Goal: Transaction & Acquisition: Purchase product/service

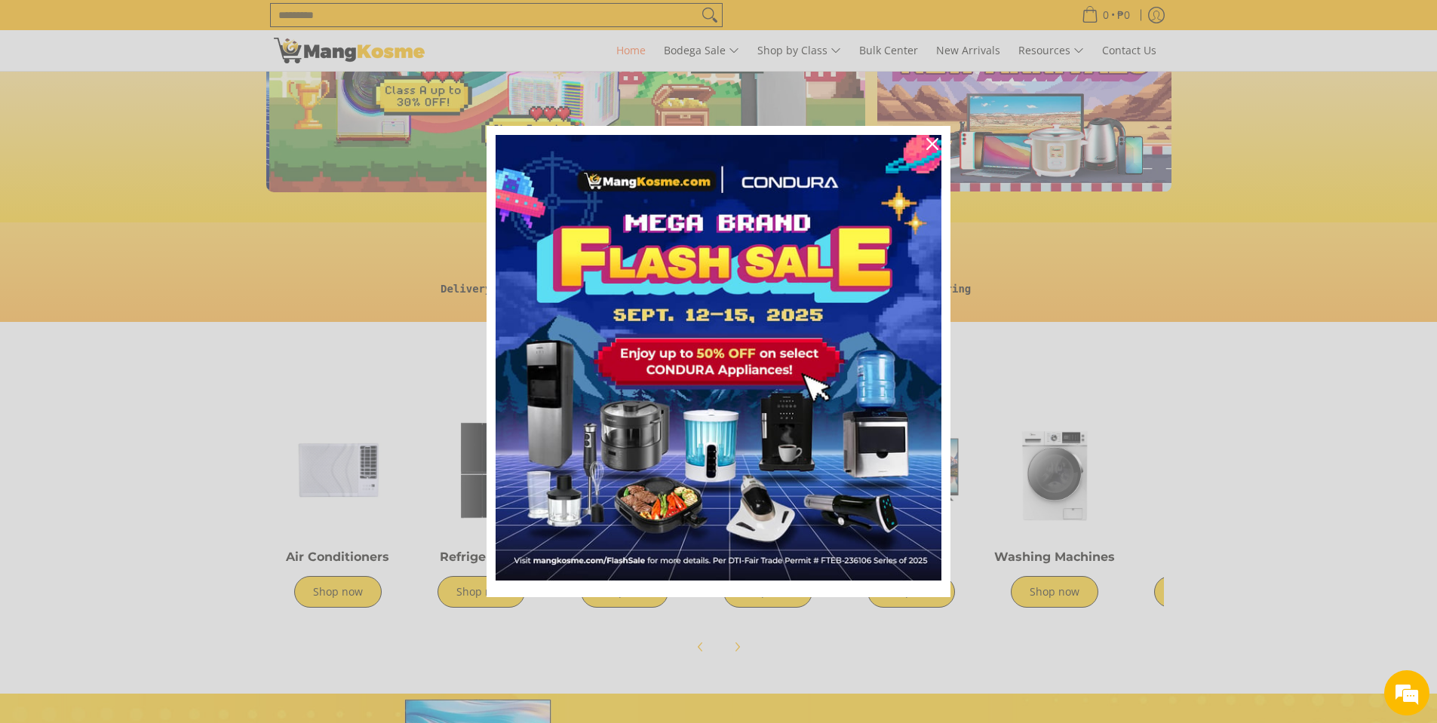
scroll to position [0, 600]
click at [930, 143] on icon "close icon" at bounding box center [932, 144] width 12 height 12
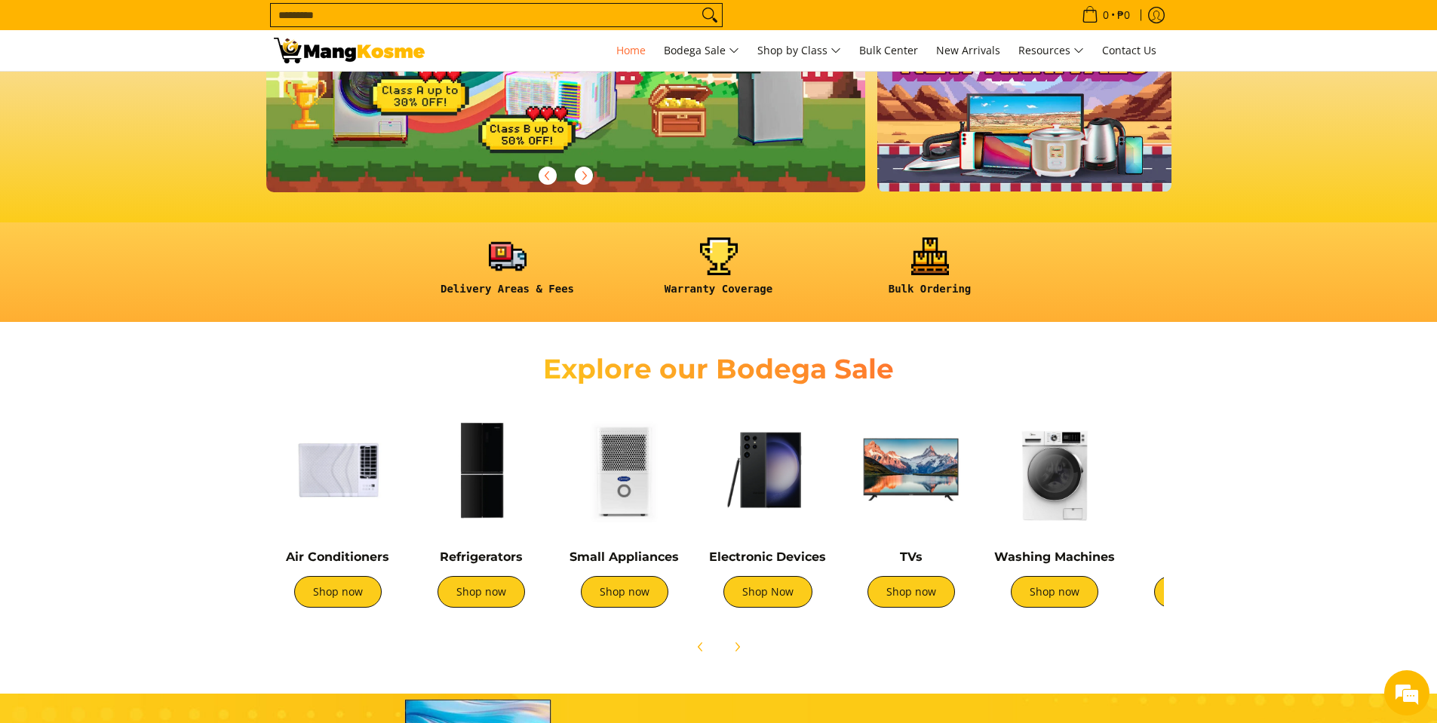
click at [482, 565] on div "Refrigerators Shop now" at bounding box center [481, 586] width 128 height 73
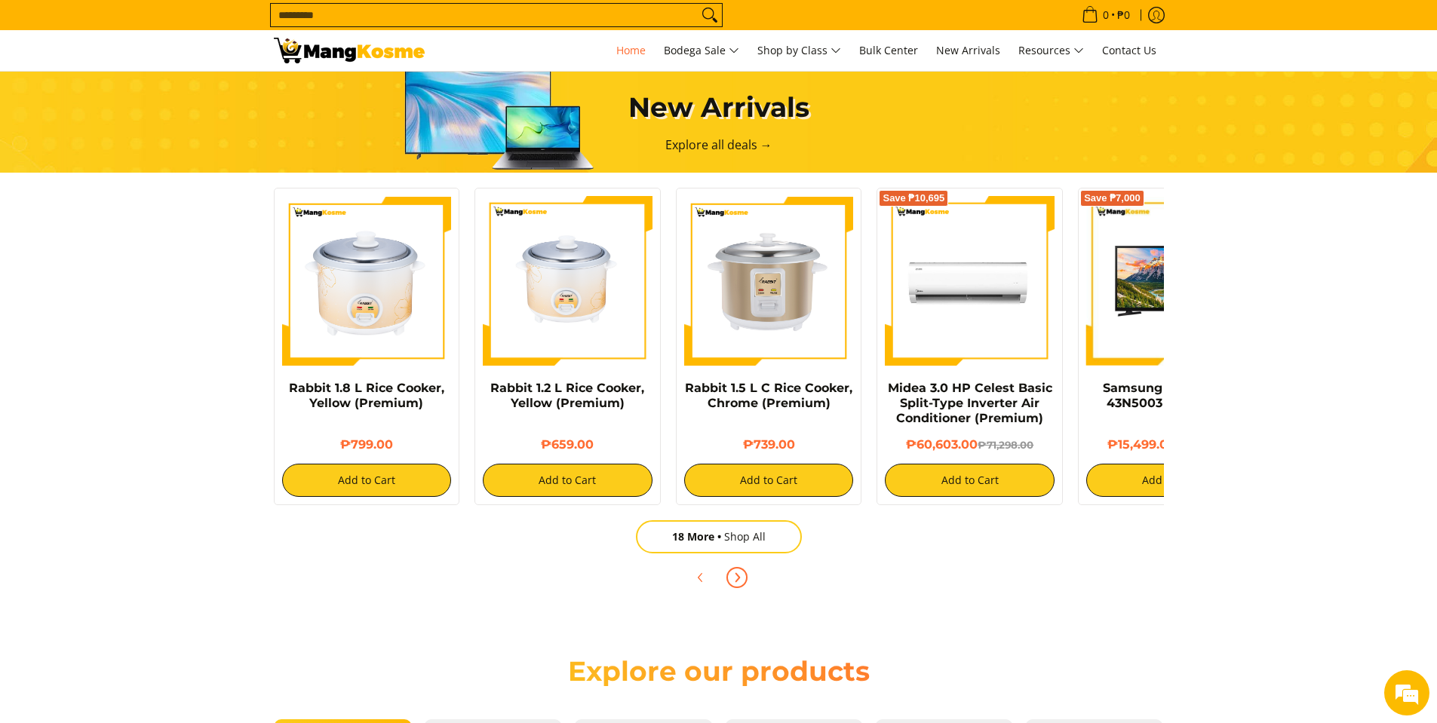
scroll to position [0, 1799]
click at [744, 576] on span "Next" at bounding box center [737, 578] width 18 height 18
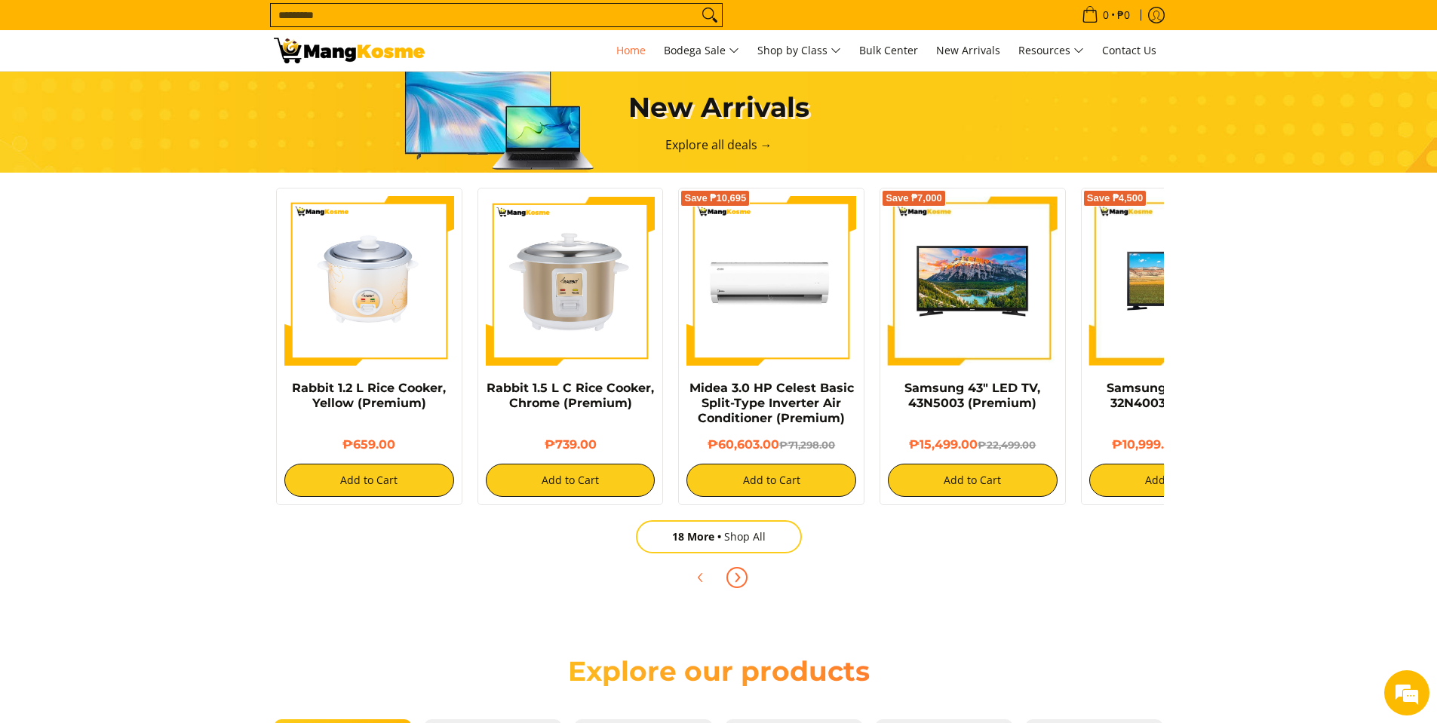
scroll to position [0, 302]
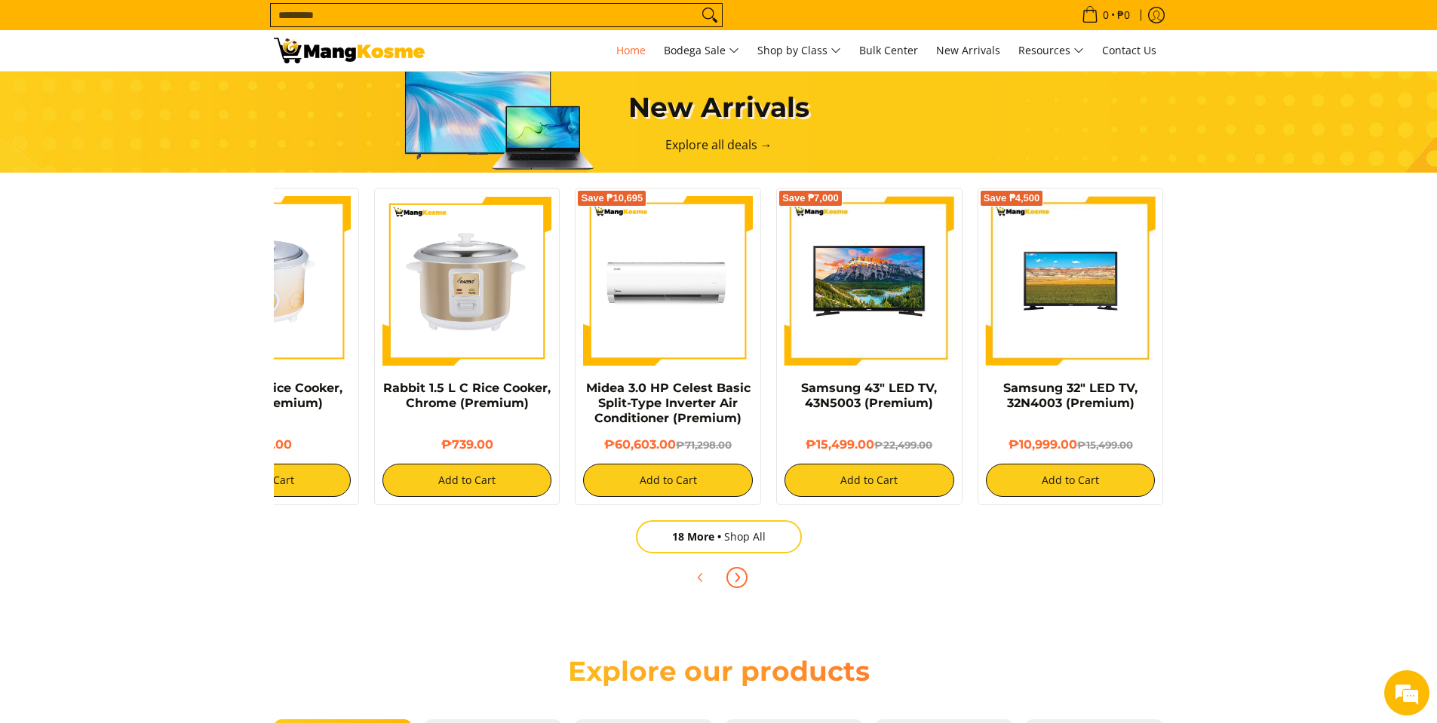
click at [742, 576] on icon "Next" at bounding box center [737, 578] width 12 height 12
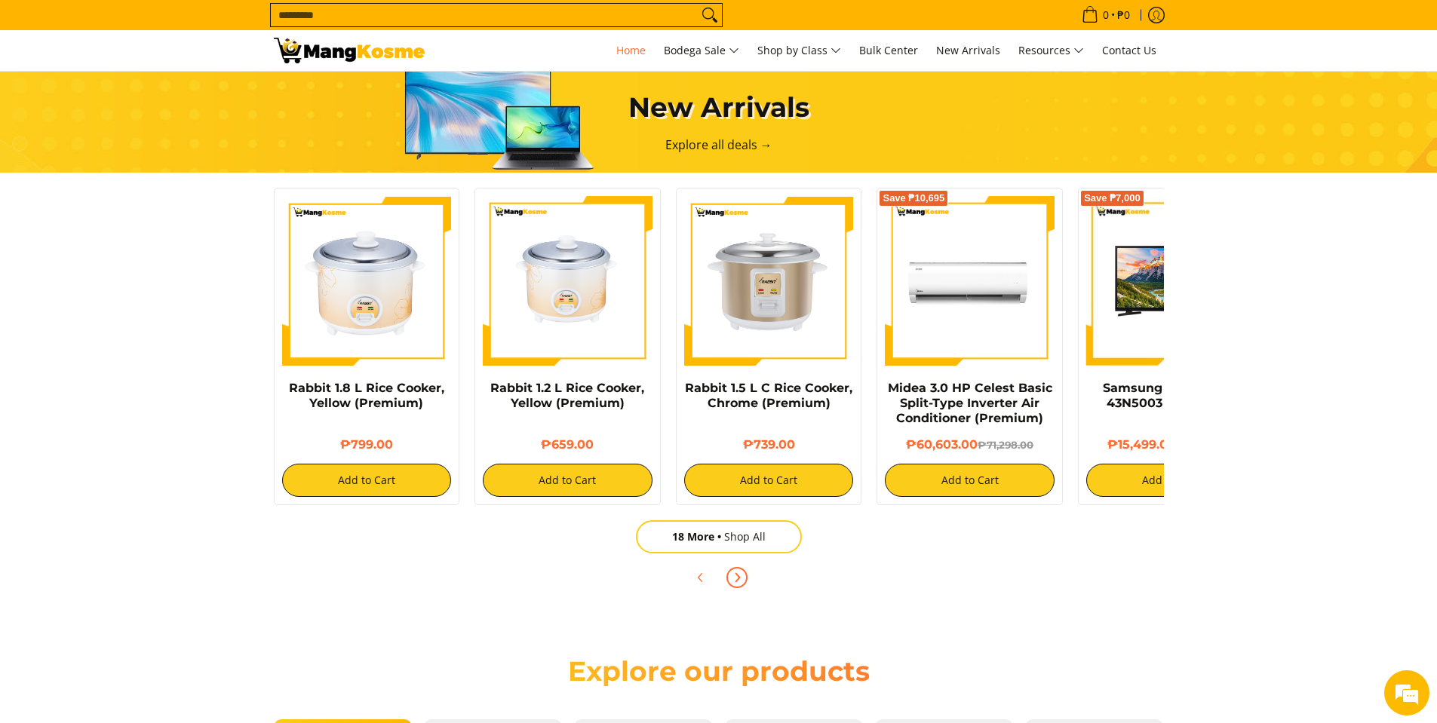
click at [742, 576] on icon "Next" at bounding box center [737, 578] width 12 height 12
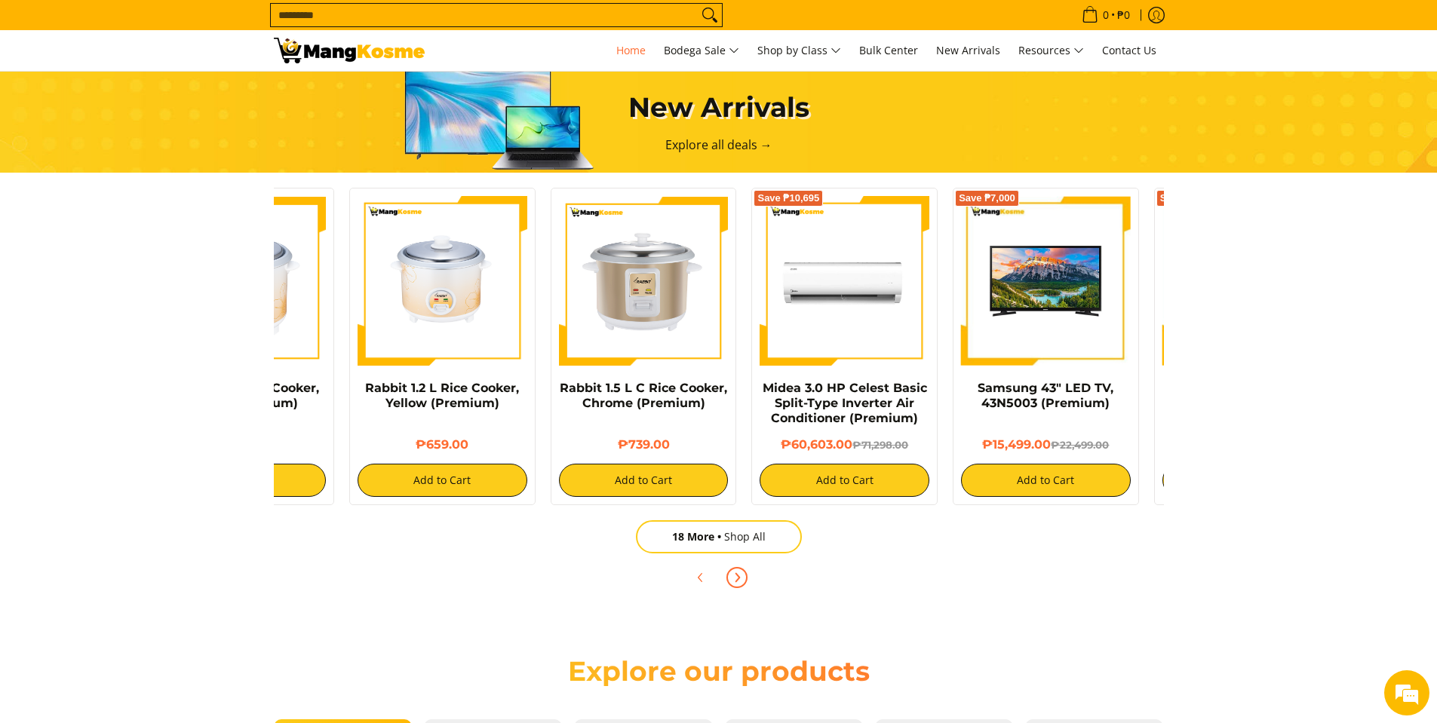
scroll to position [0, 302]
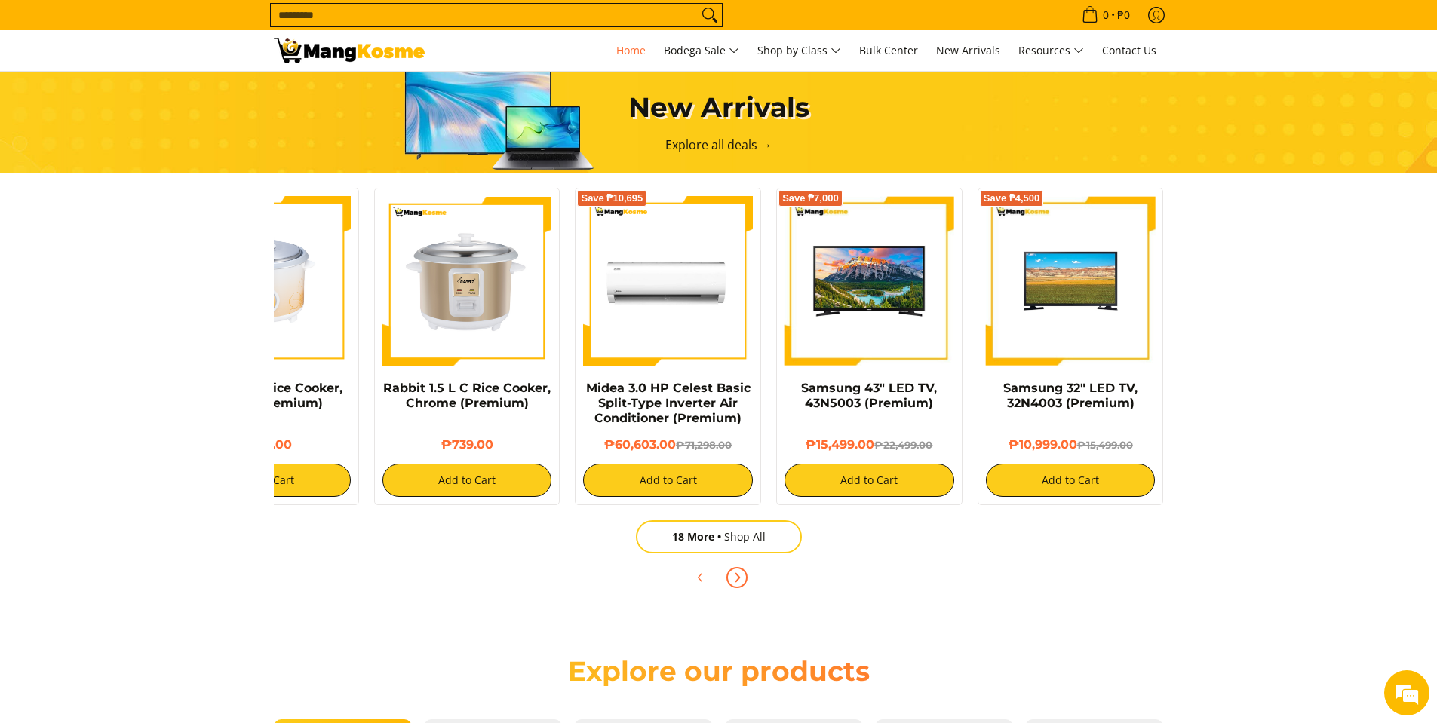
click at [742, 576] on icon "Next" at bounding box center [737, 578] width 12 height 12
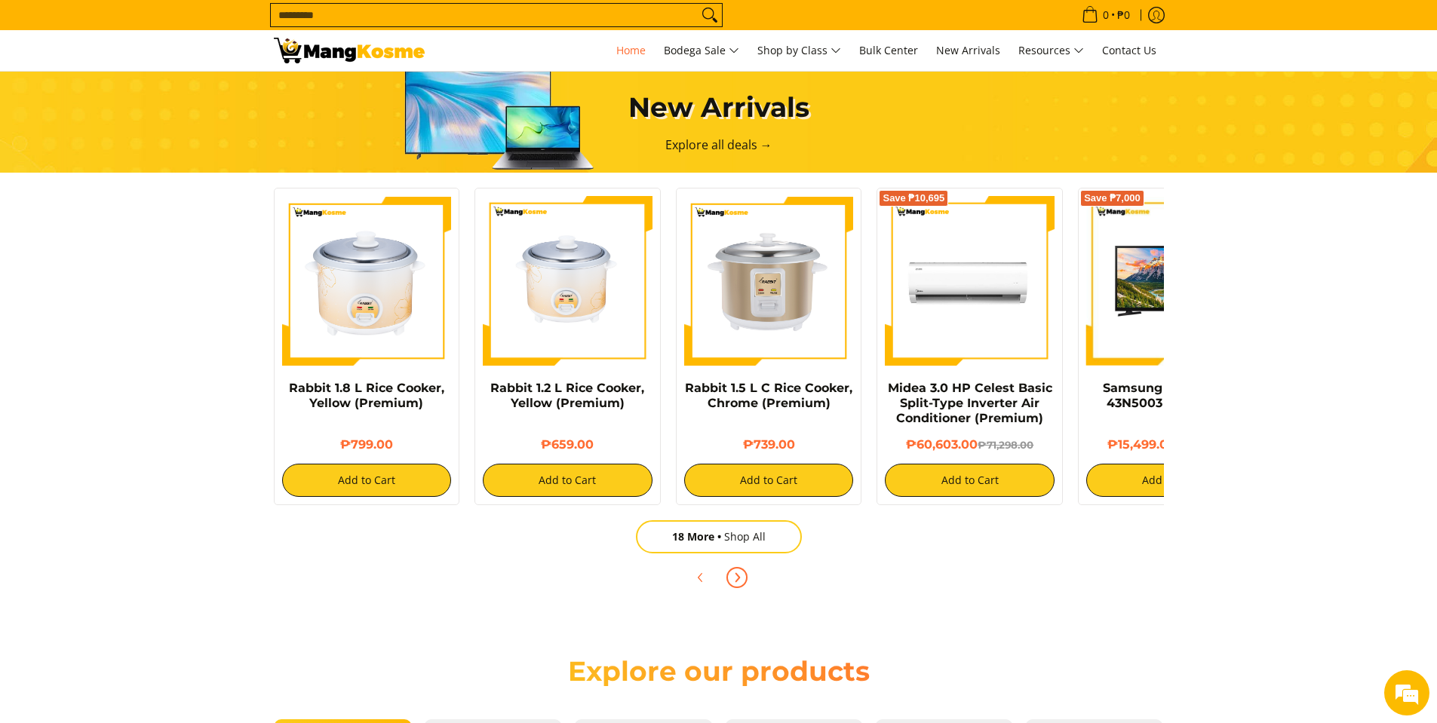
click at [742, 576] on icon "Next" at bounding box center [737, 578] width 12 height 12
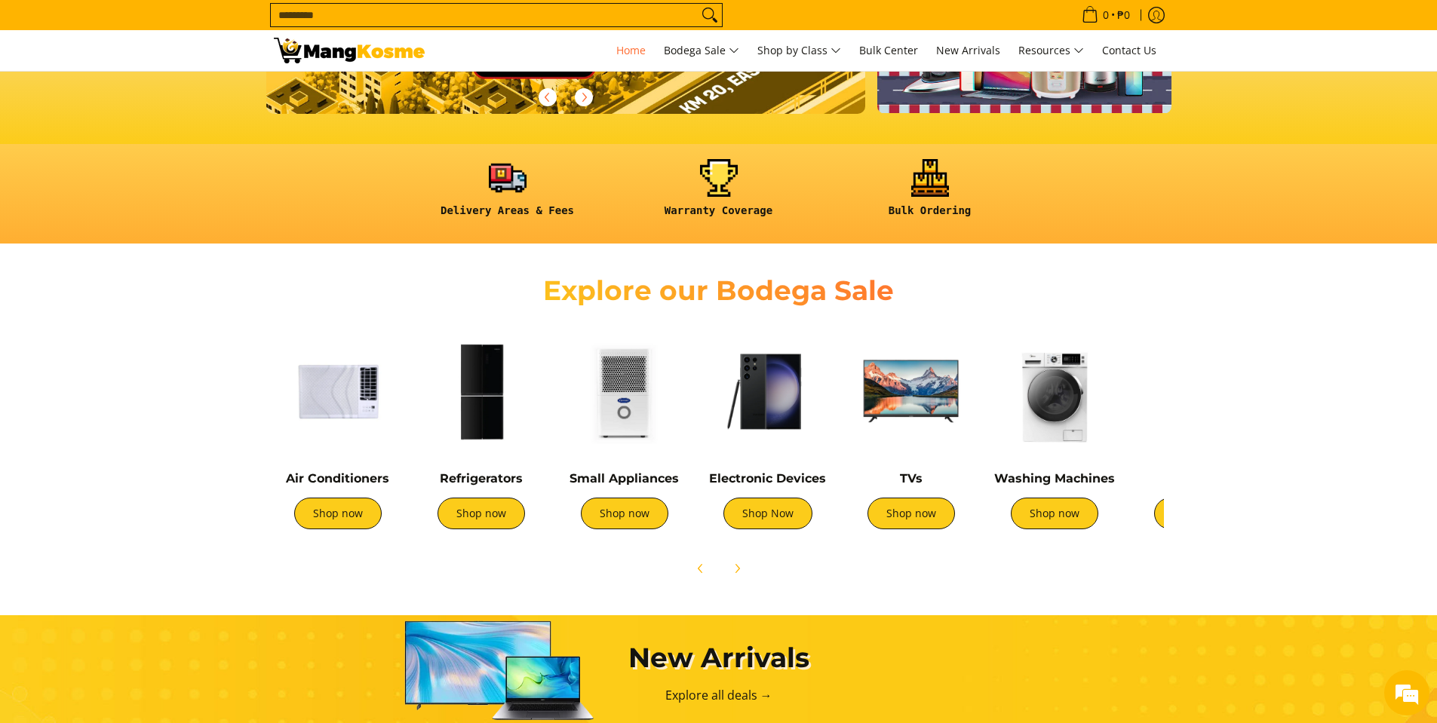
scroll to position [251, 0]
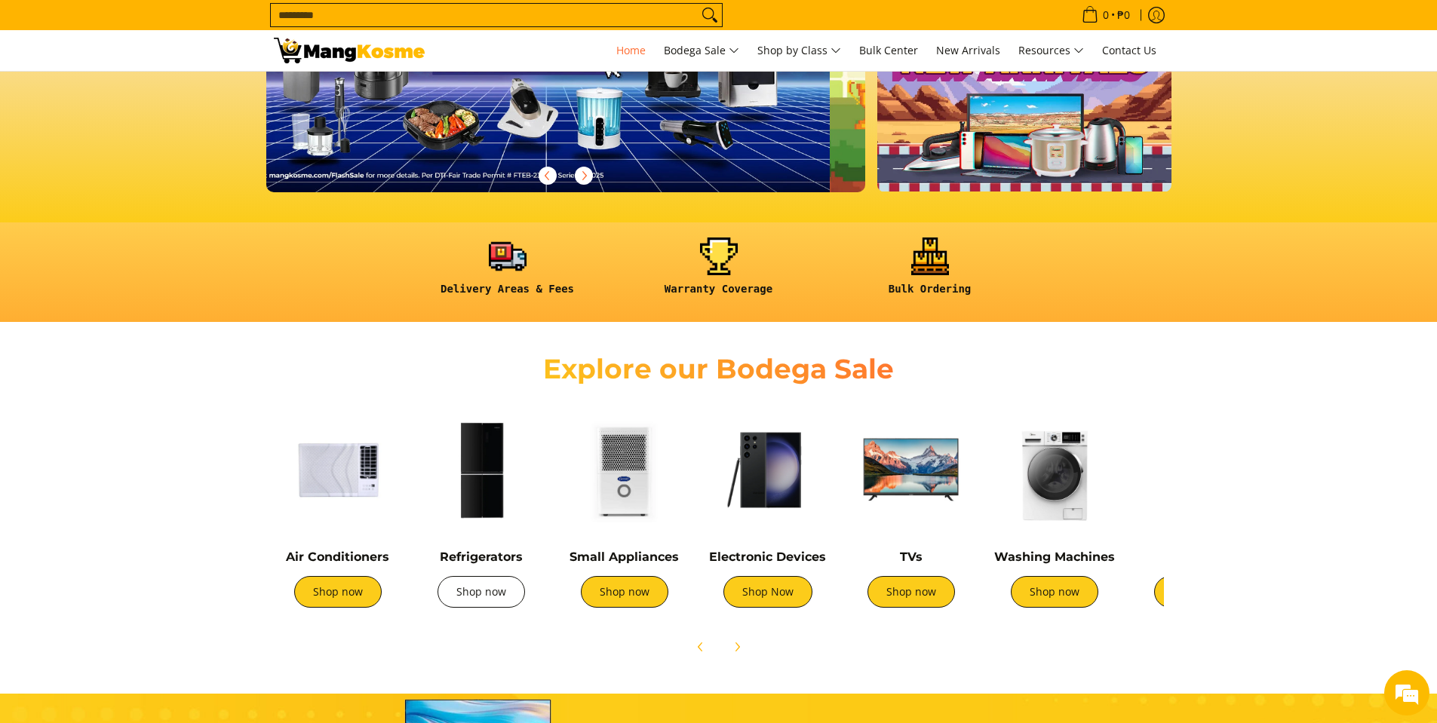
click at [469, 593] on link "Shop now" at bounding box center [482, 592] width 88 height 32
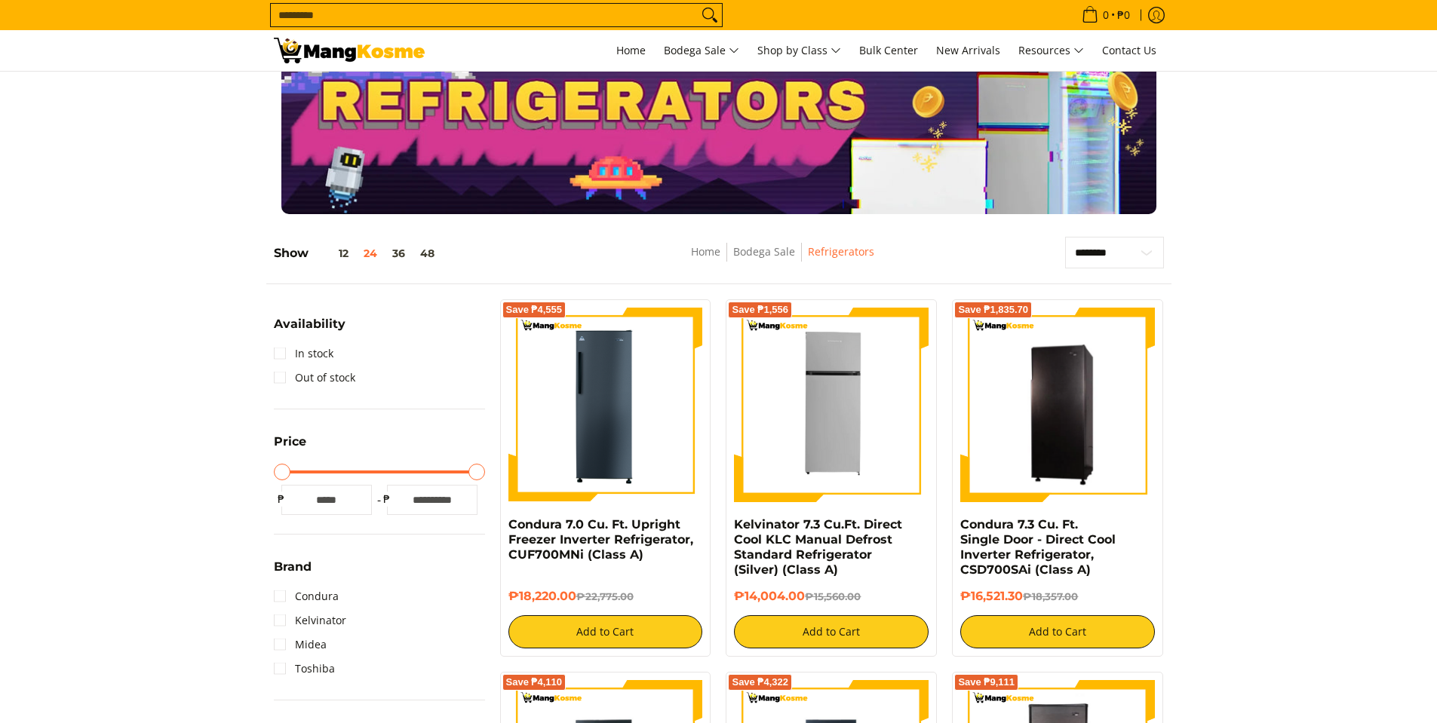
scroll to position [126, 0]
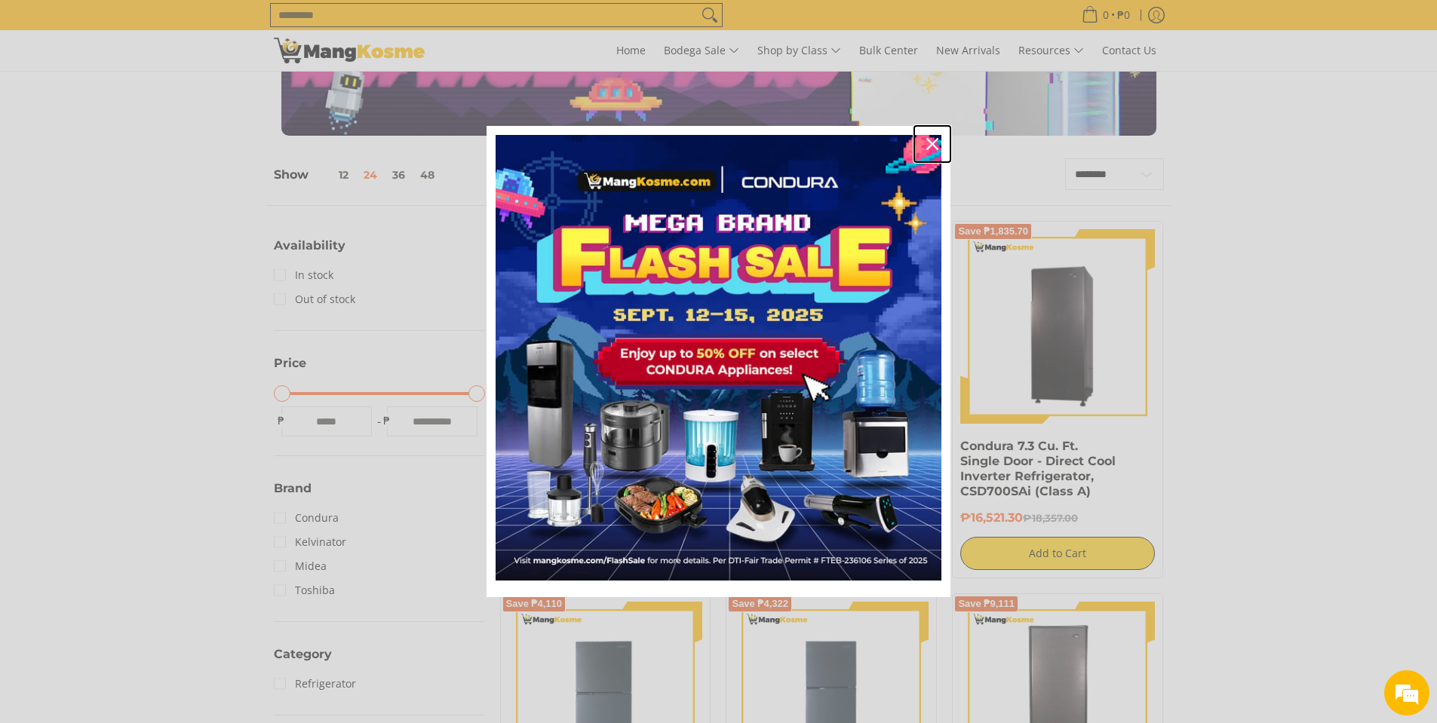
click at [926, 146] on div "Close" at bounding box center [932, 144] width 24 height 24
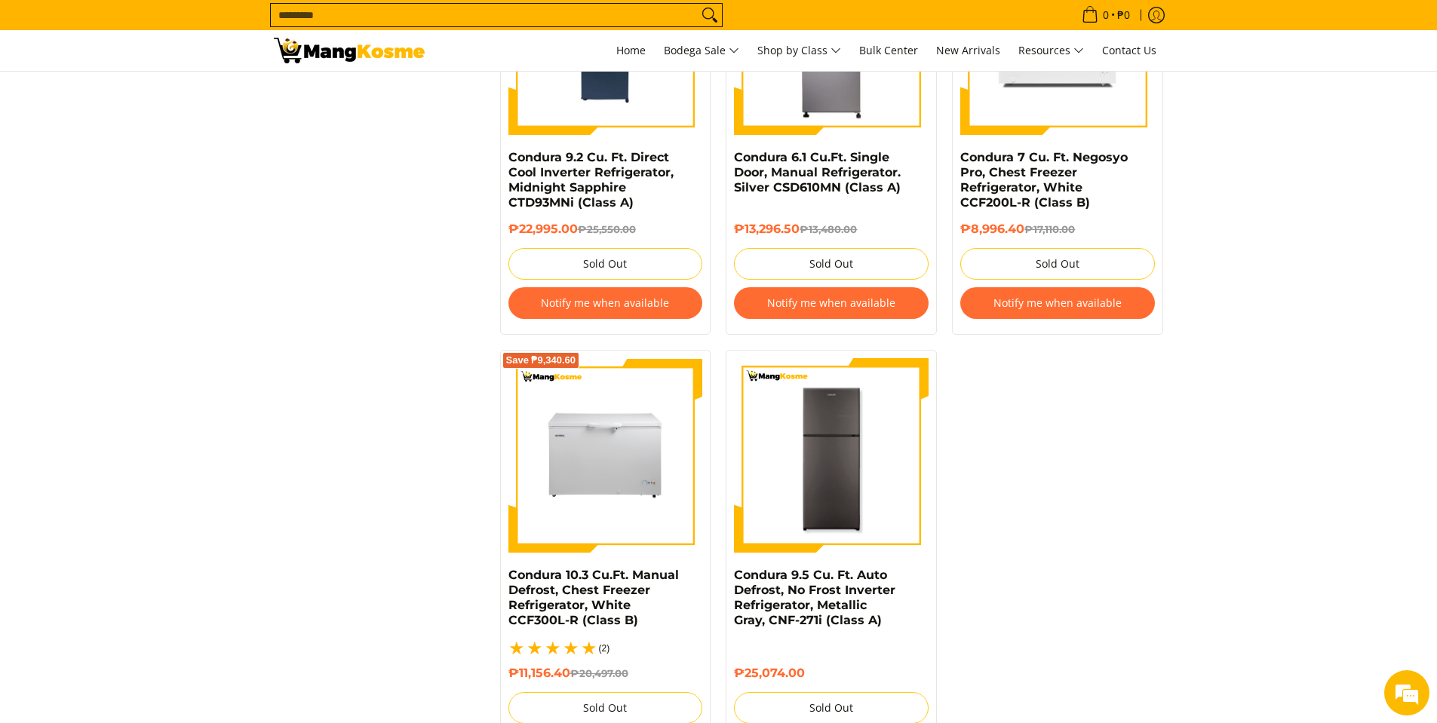
scroll to position [3395, 0]
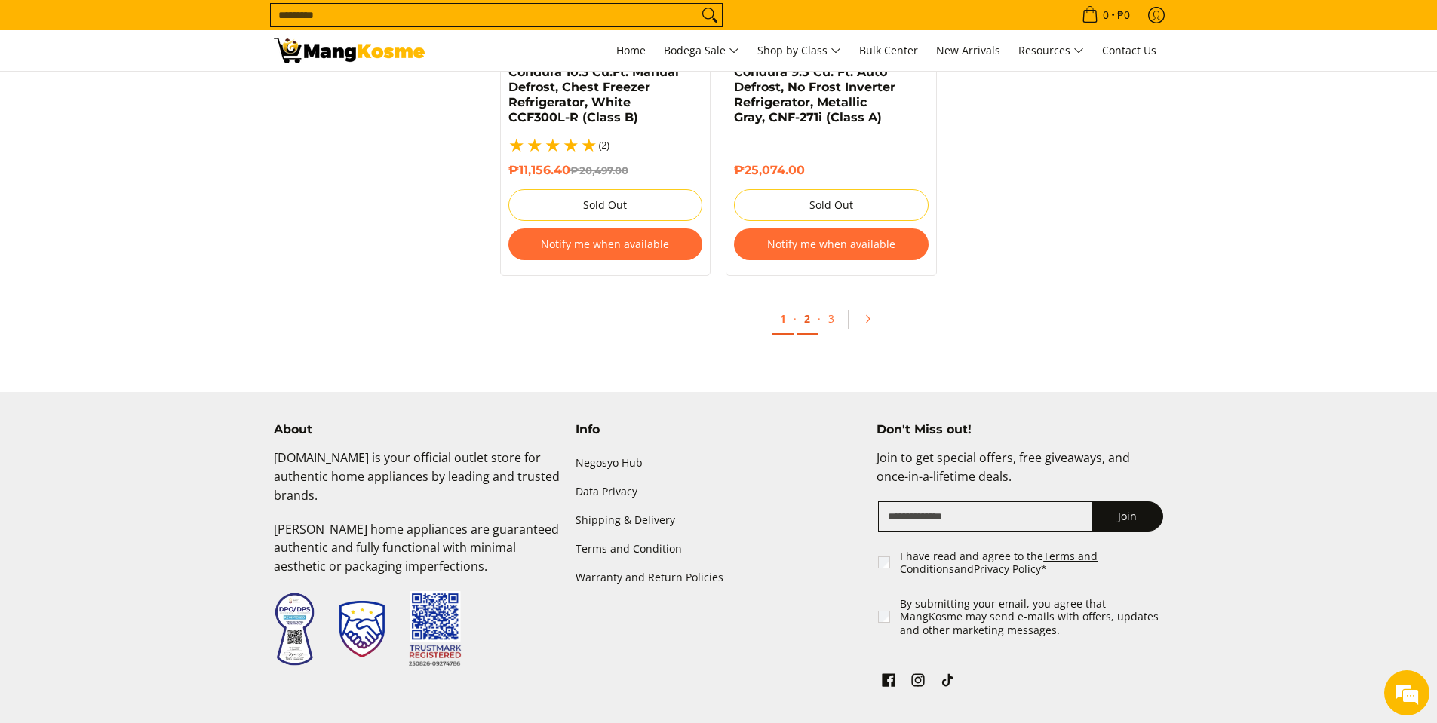
click at [813, 304] on link "2" at bounding box center [807, 319] width 21 height 31
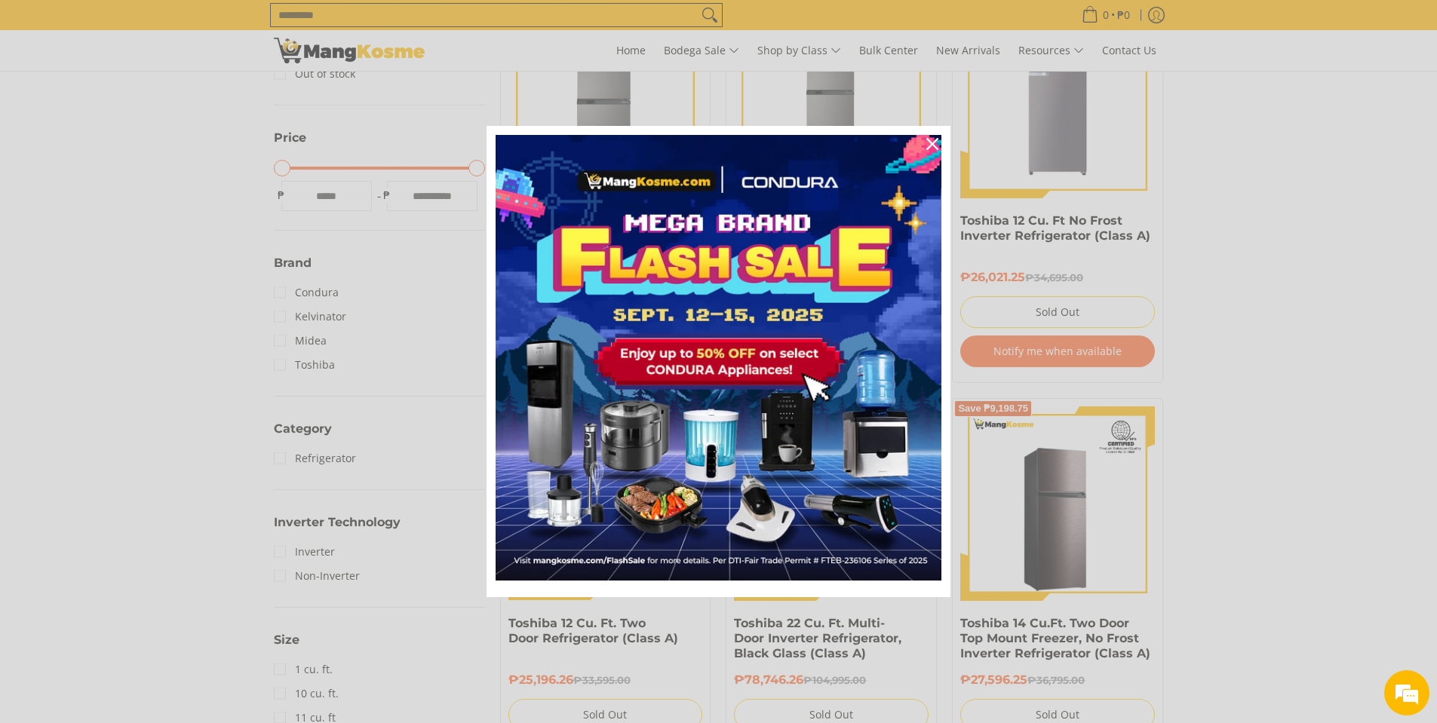
scroll to position [377, 0]
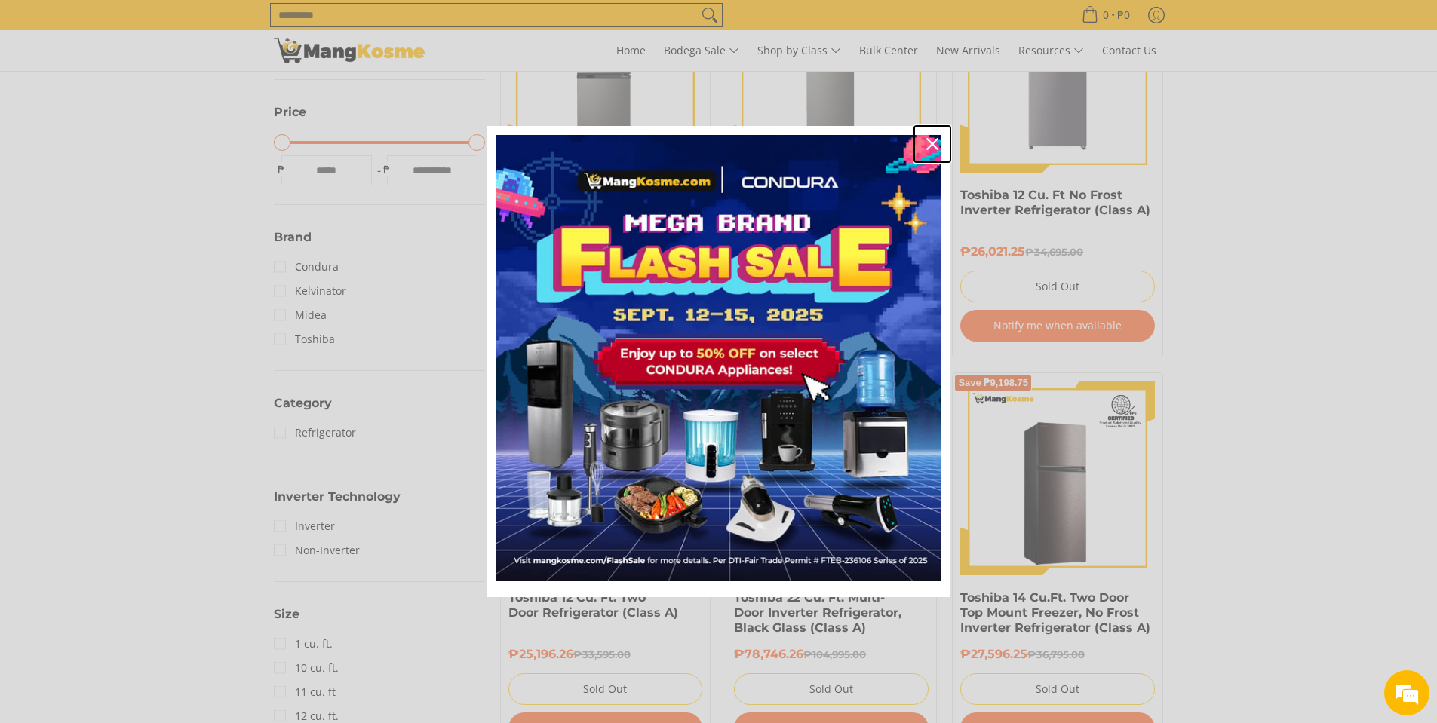
click at [928, 141] on icon "close icon" at bounding box center [932, 144] width 12 height 12
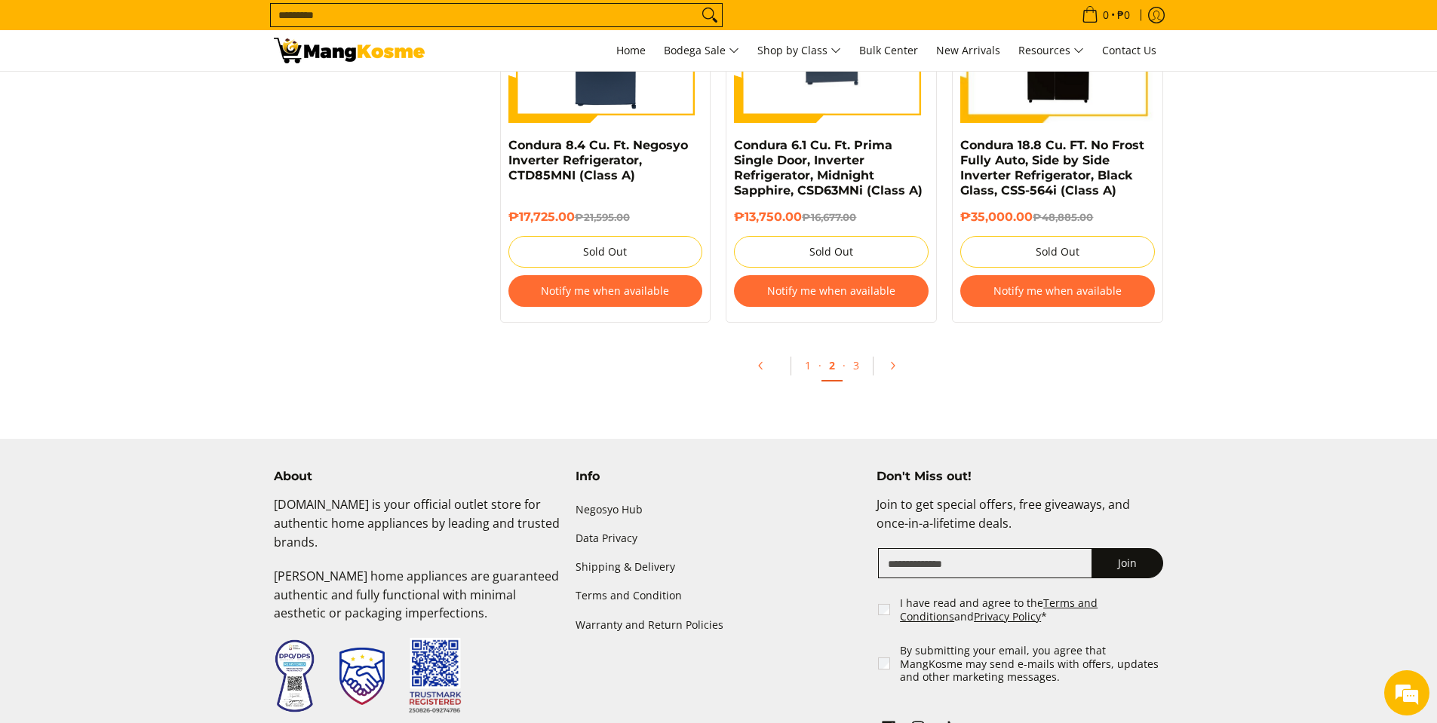
scroll to position [3143, 0]
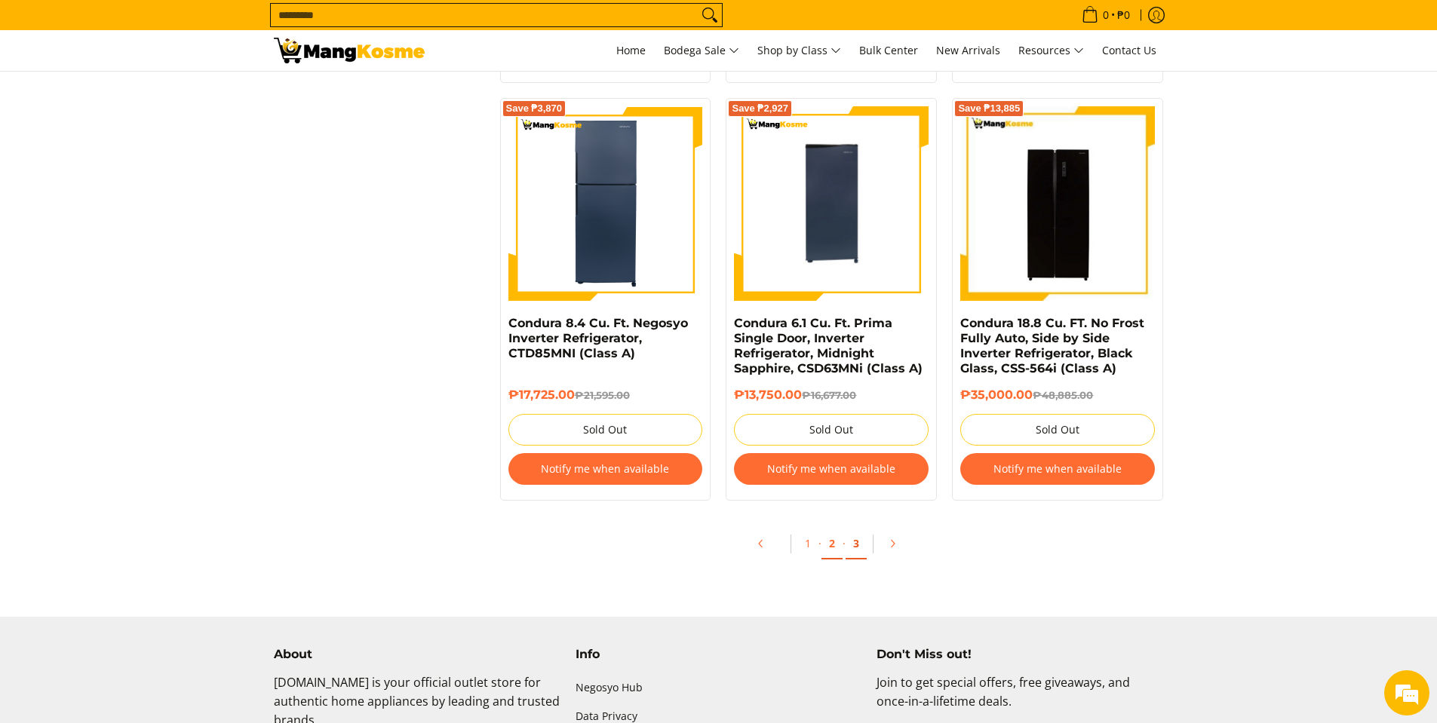
click at [853, 547] on link "3" at bounding box center [856, 544] width 21 height 31
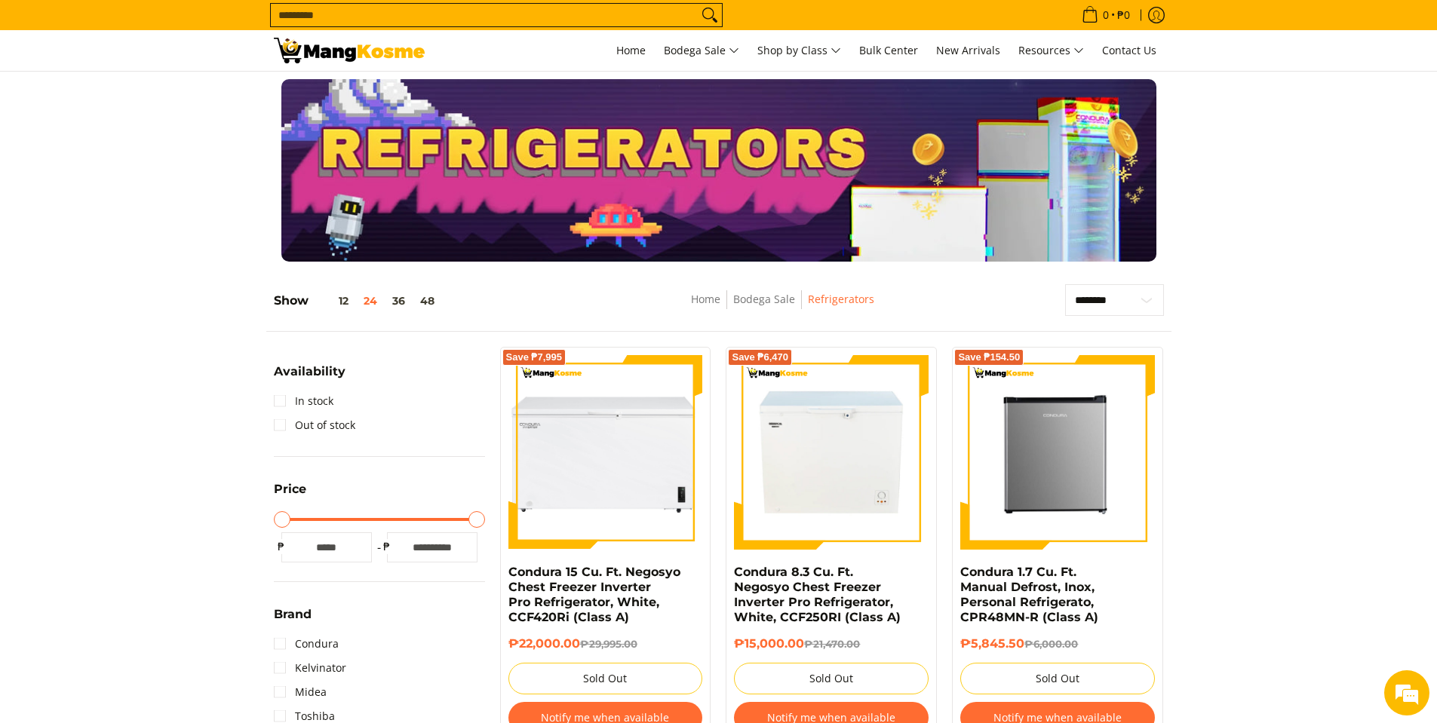
scroll to position [126, 0]
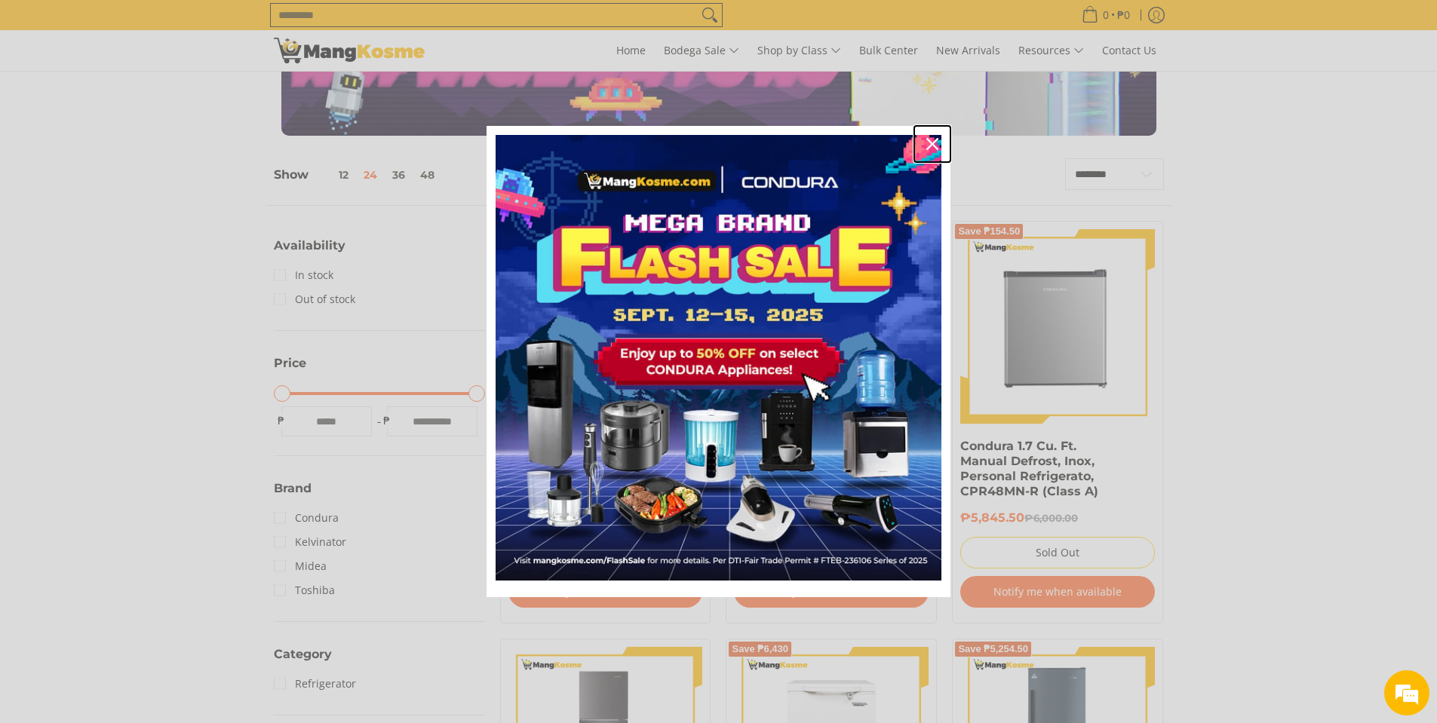
click at [927, 141] on icon "close icon" at bounding box center [932, 144] width 12 height 12
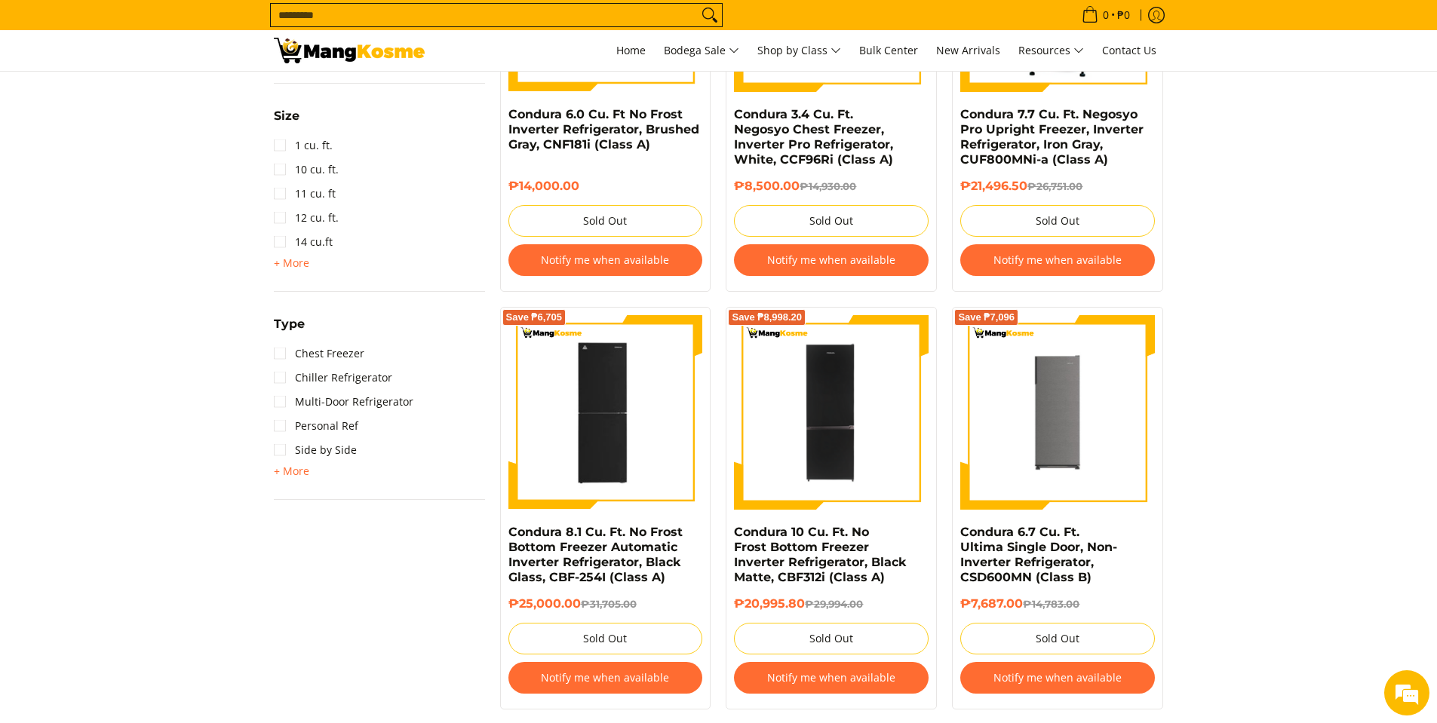
scroll to position [880, 0]
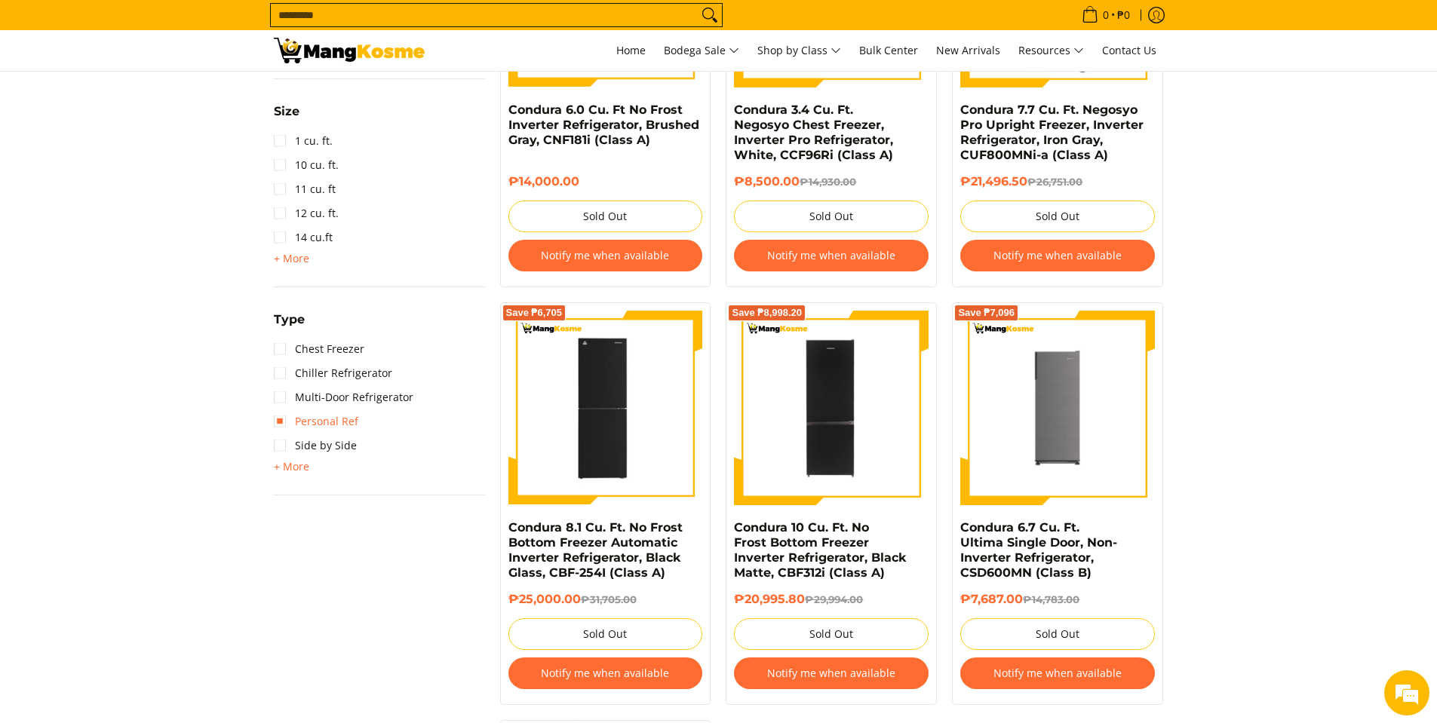
click at [282, 420] on link "Personal Ref" at bounding box center [316, 422] width 84 height 24
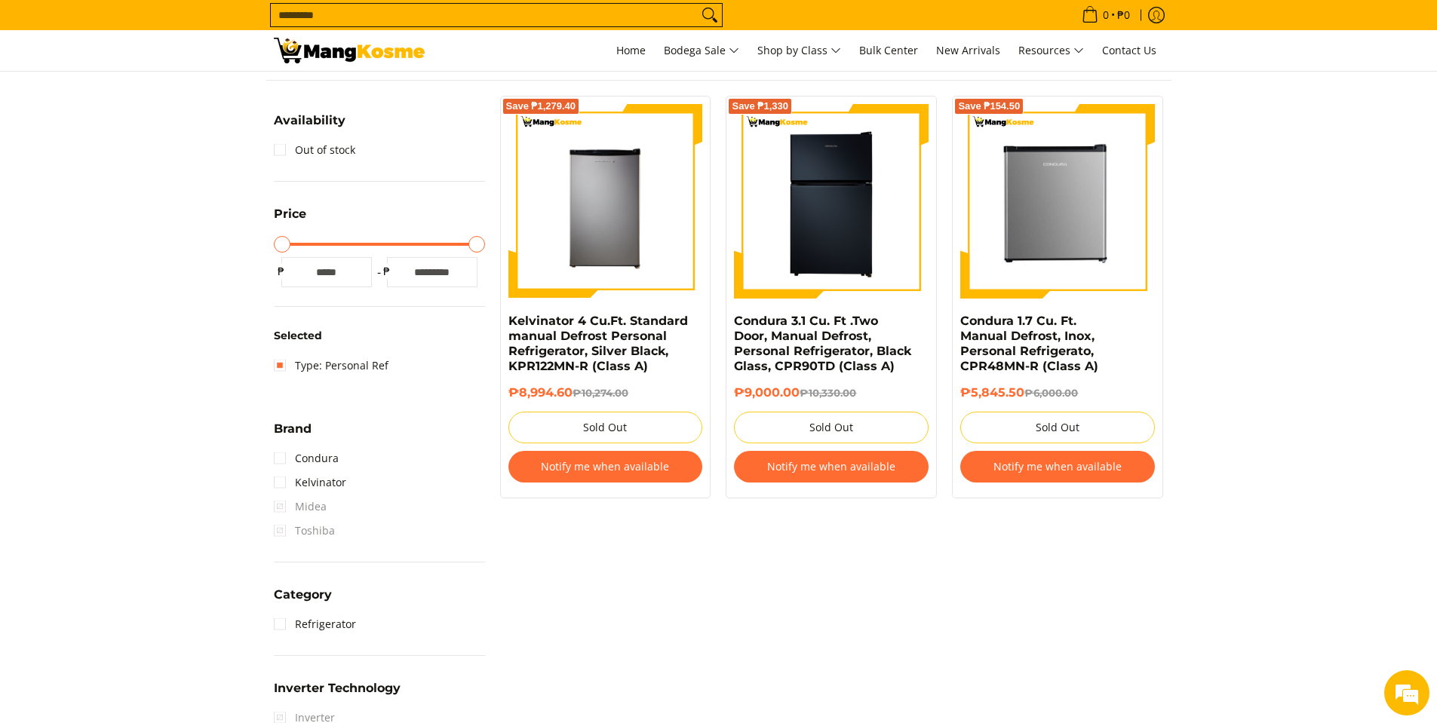
scroll to position [213, 0]
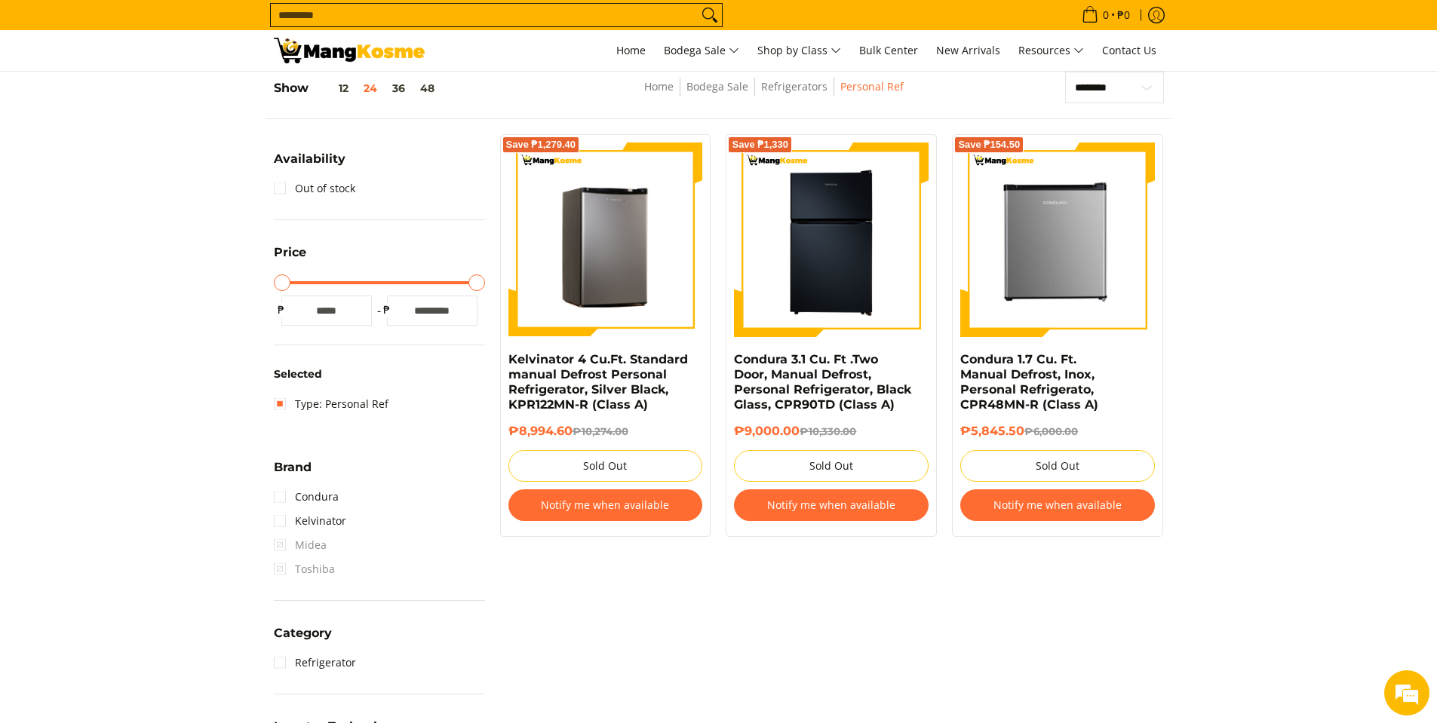
click at [606, 277] on img at bounding box center [605, 240] width 195 height 195
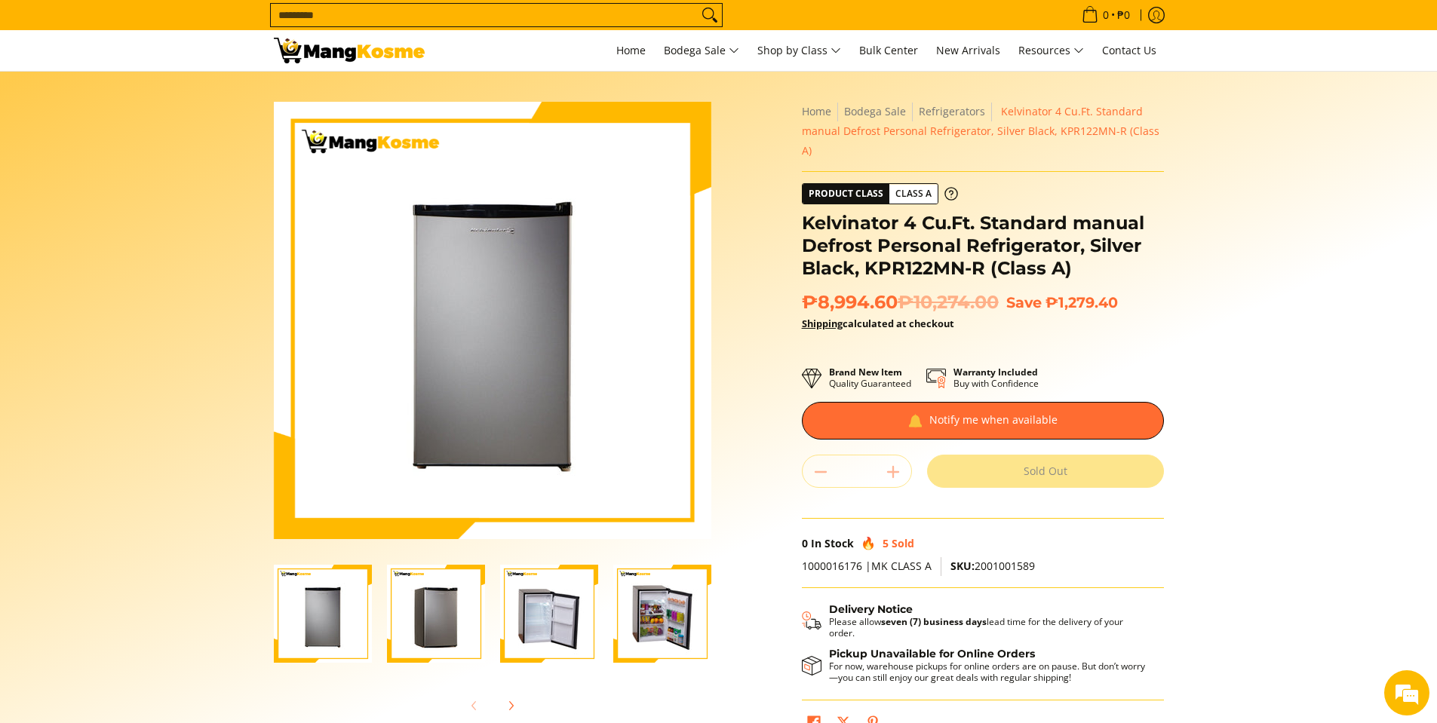
click at [410, 625] on img "Kelvinator 4 Cu.Ft. Standard manual Defrost Personal Refrigerator, Silver Black…" at bounding box center [436, 614] width 98 height 98
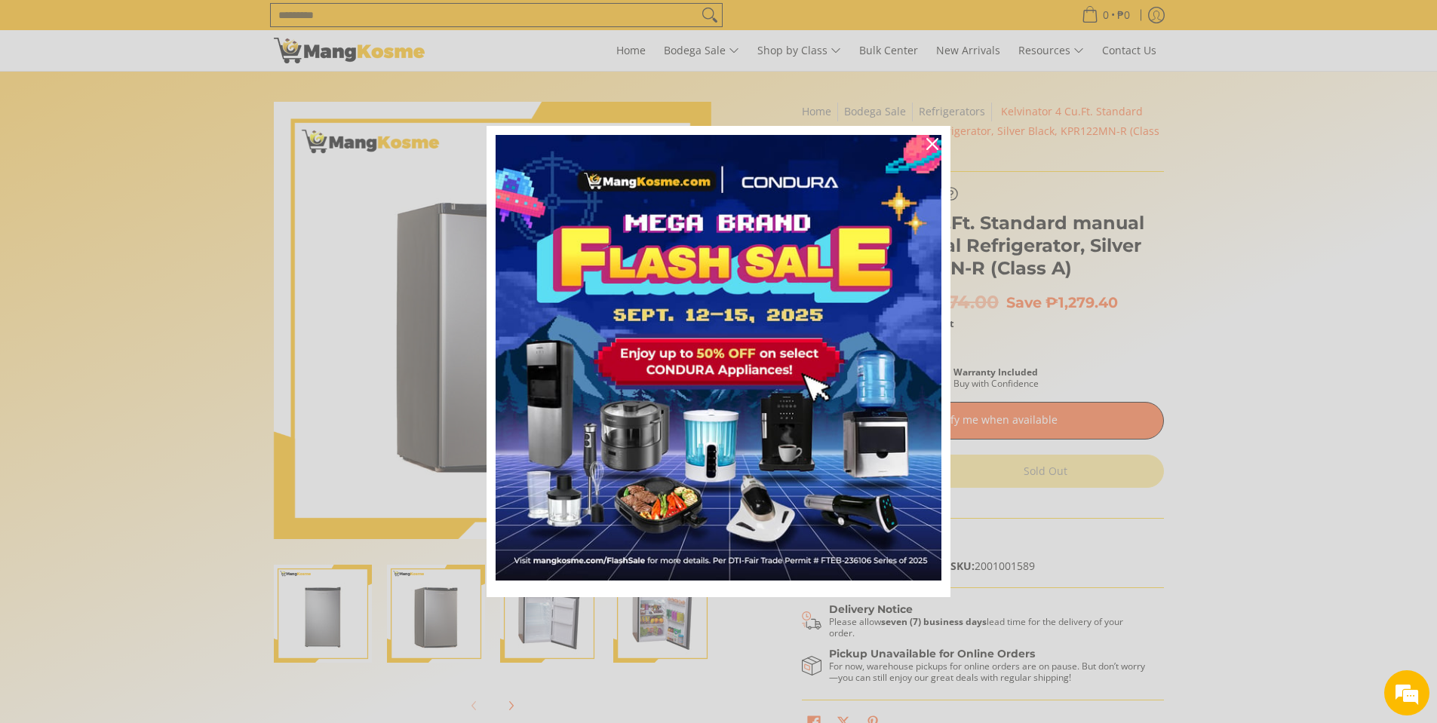
click at [546, 628] on div "Marketing offer form" at bounding box center [718, 361] width 1437 height 723
click at [930, 146] on icon "close icon" at bounding box center [932, 144] width 12 height 12
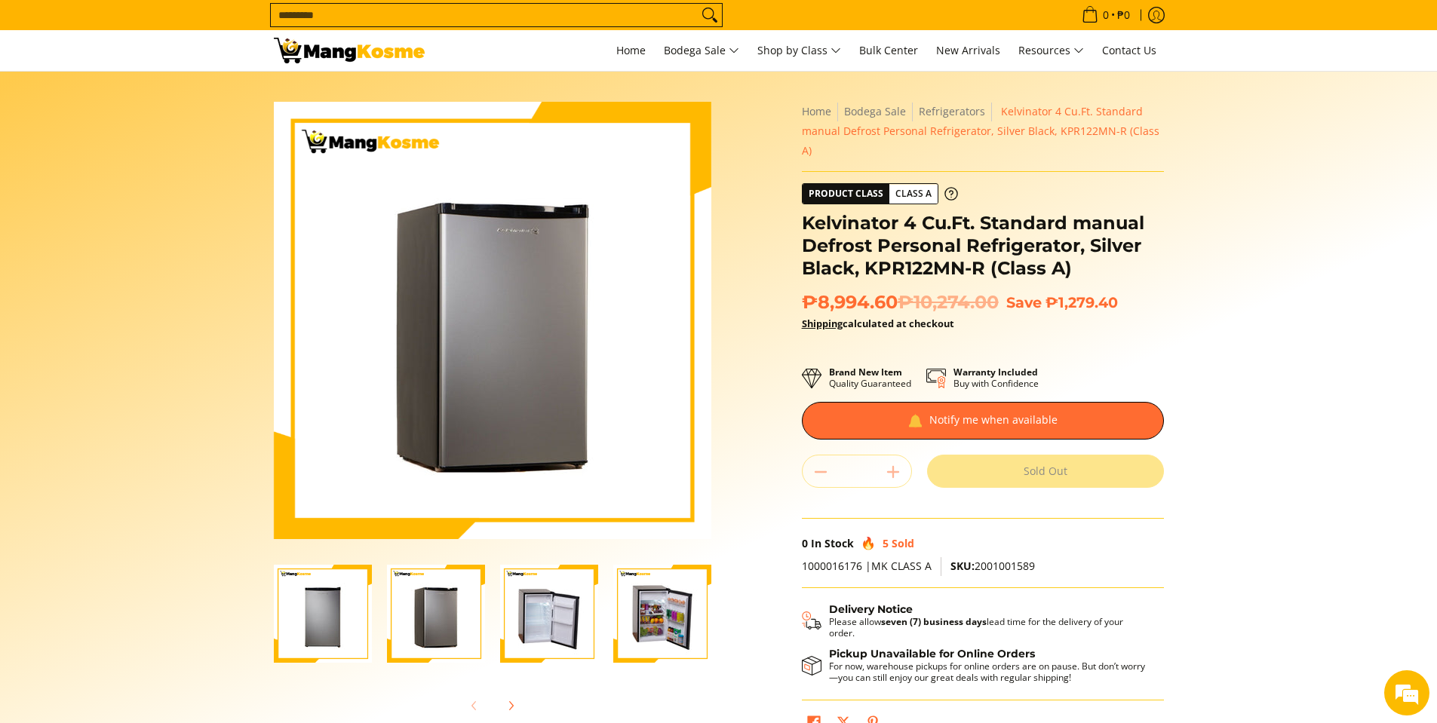
click at [542, 619] on img "Kelvinator 4 Cu.Ft. Standard manual Defrost Personal Refrigerator, Silver Black…" at bounding box center [549, 614] width 98 height 98
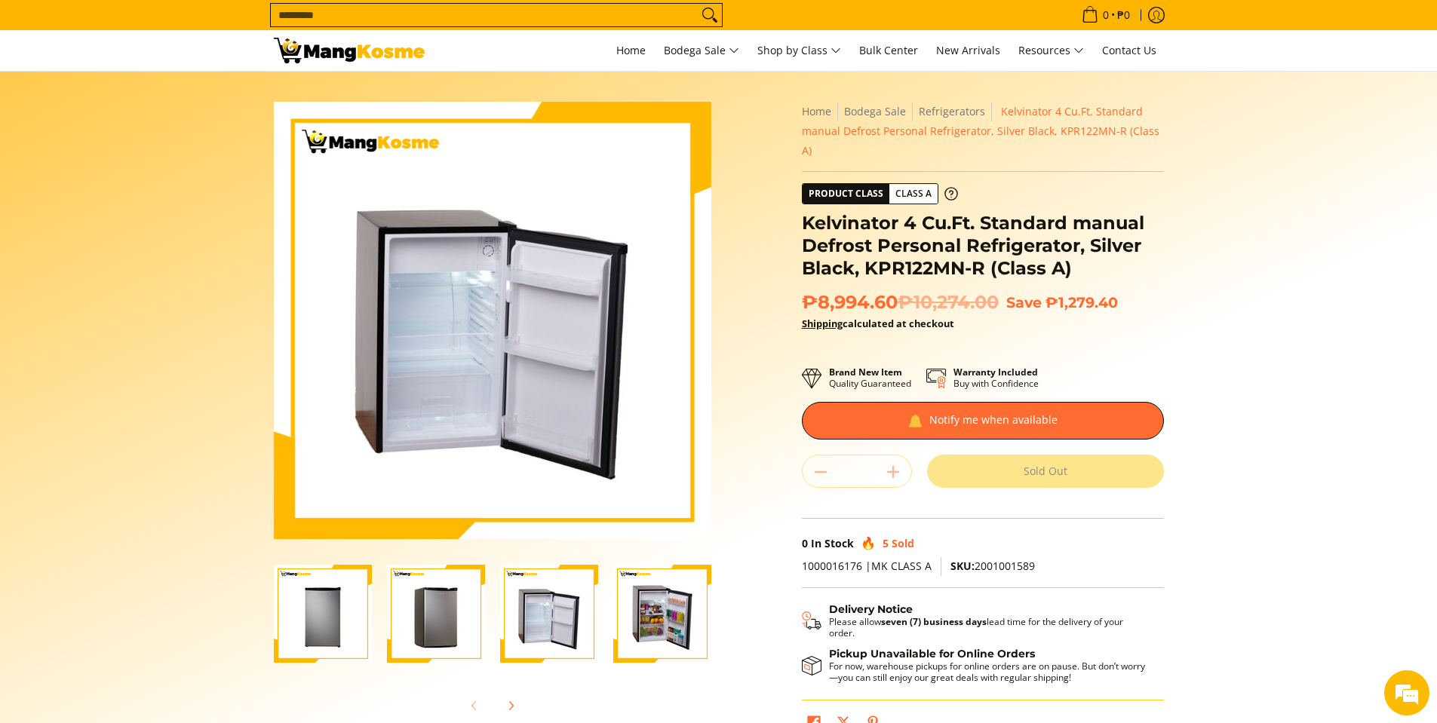
click at [641, 607] on img "Kelvinator 4 Cu.Ft. Standard manual Defrost Personal Refrigerator, Silver Black…" at bounding box center [662, 614] width 98 height 98
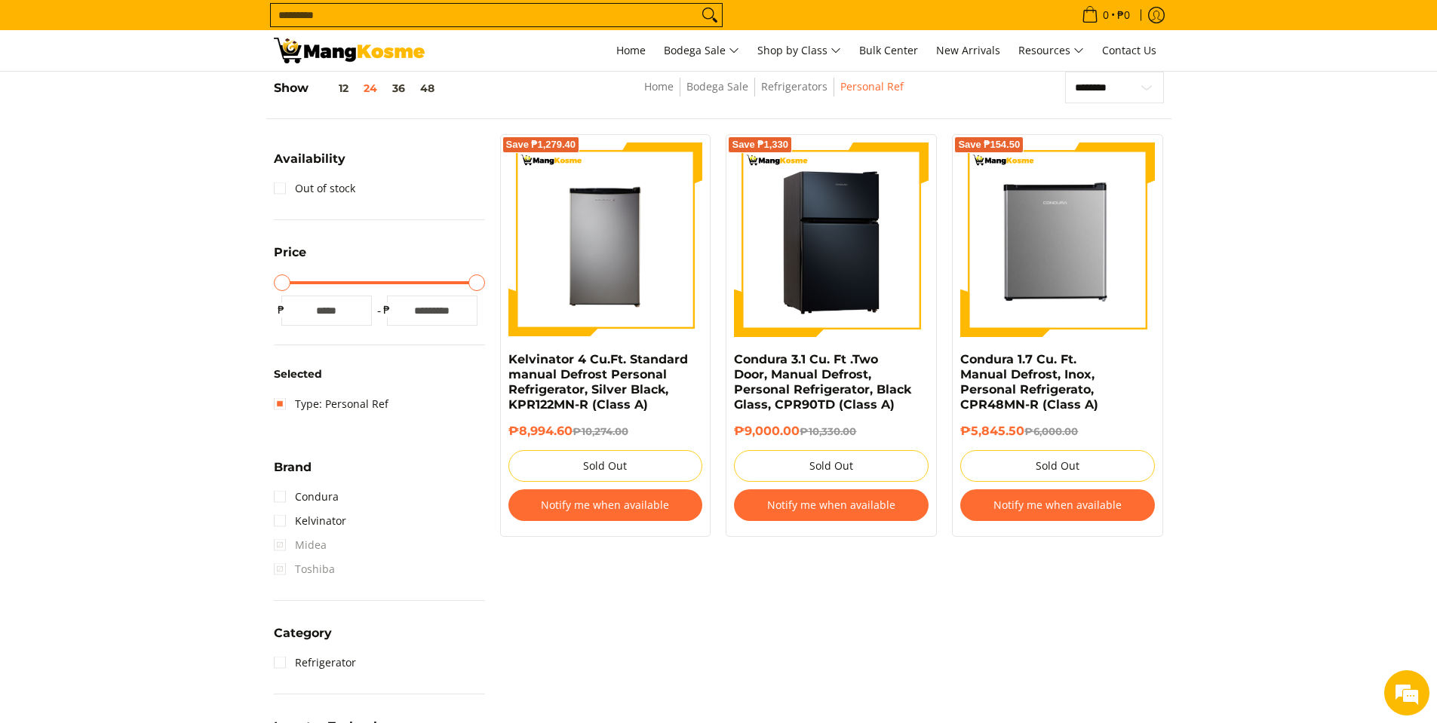
click at [859, 293] on img at bounding box center [831, 240] width 195 height 195
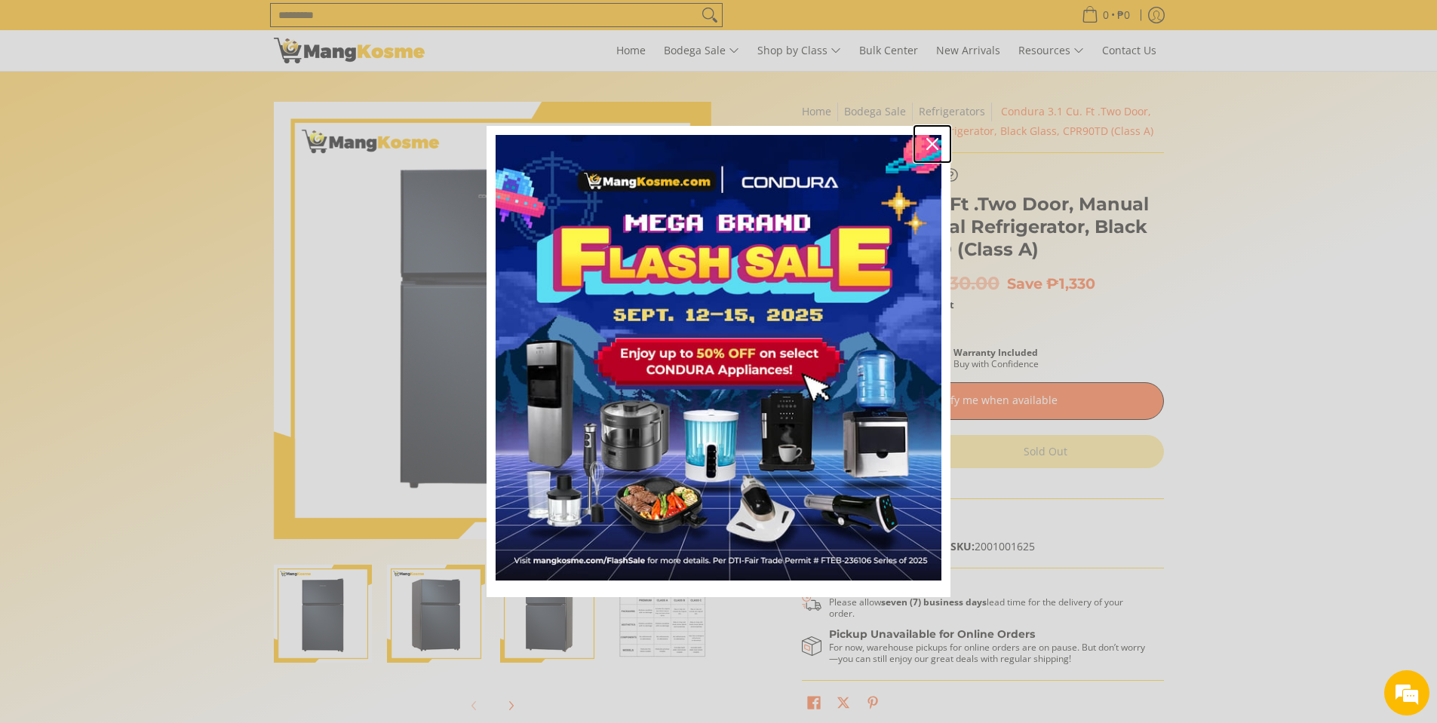
click at [933, 138] on icon "close icon" at bounding box center [932, 144] width 12 height 12
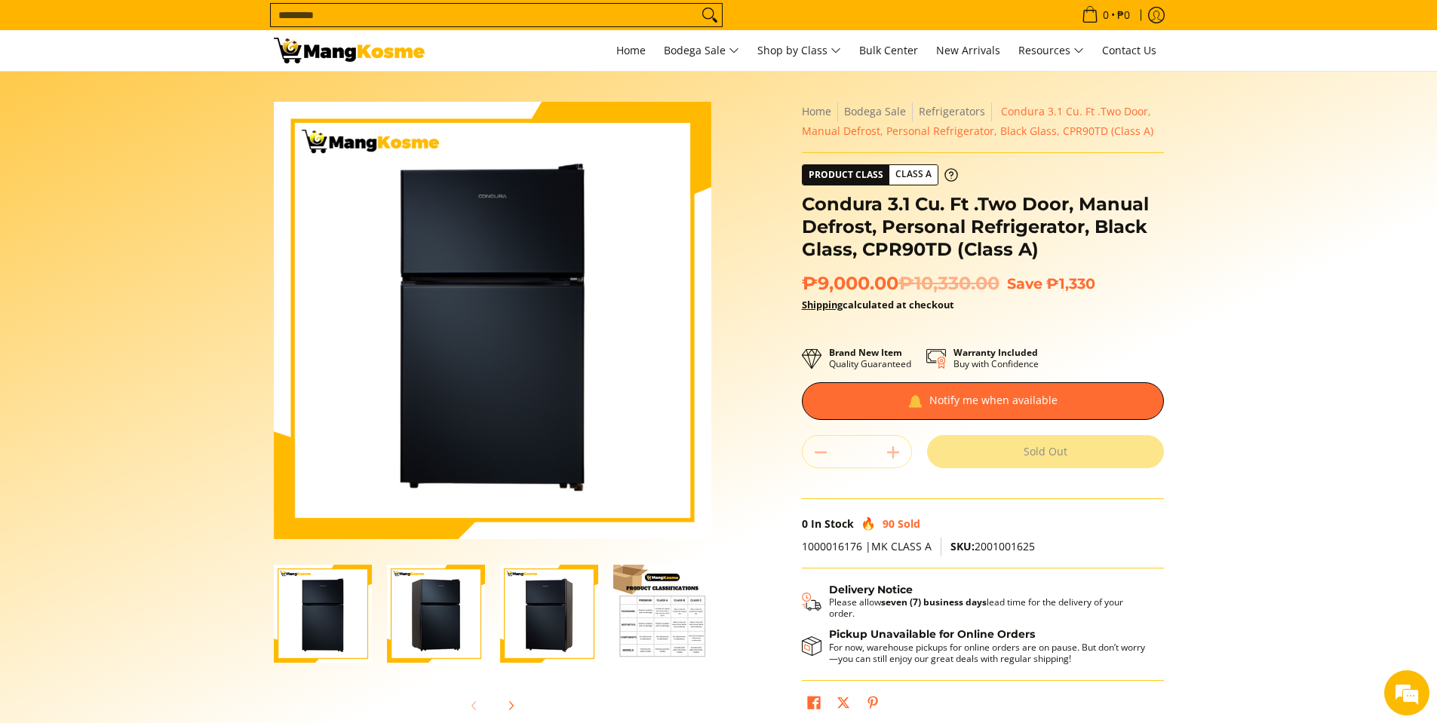
click at [335, 632] on img "Condura 3.1 Cu. Ft .Two Door, Manual Defrost, Personal Refrigerator, Black Glas…" at bounding box center [323, 614] width 98 height 98
click at [410, 635] on img "Condura 3.1 Cu. Ft .Two Door, Manual Defrost, Personal Refrigerator, Black Glas…" at bounding box center [436, 614] width 98 height 98
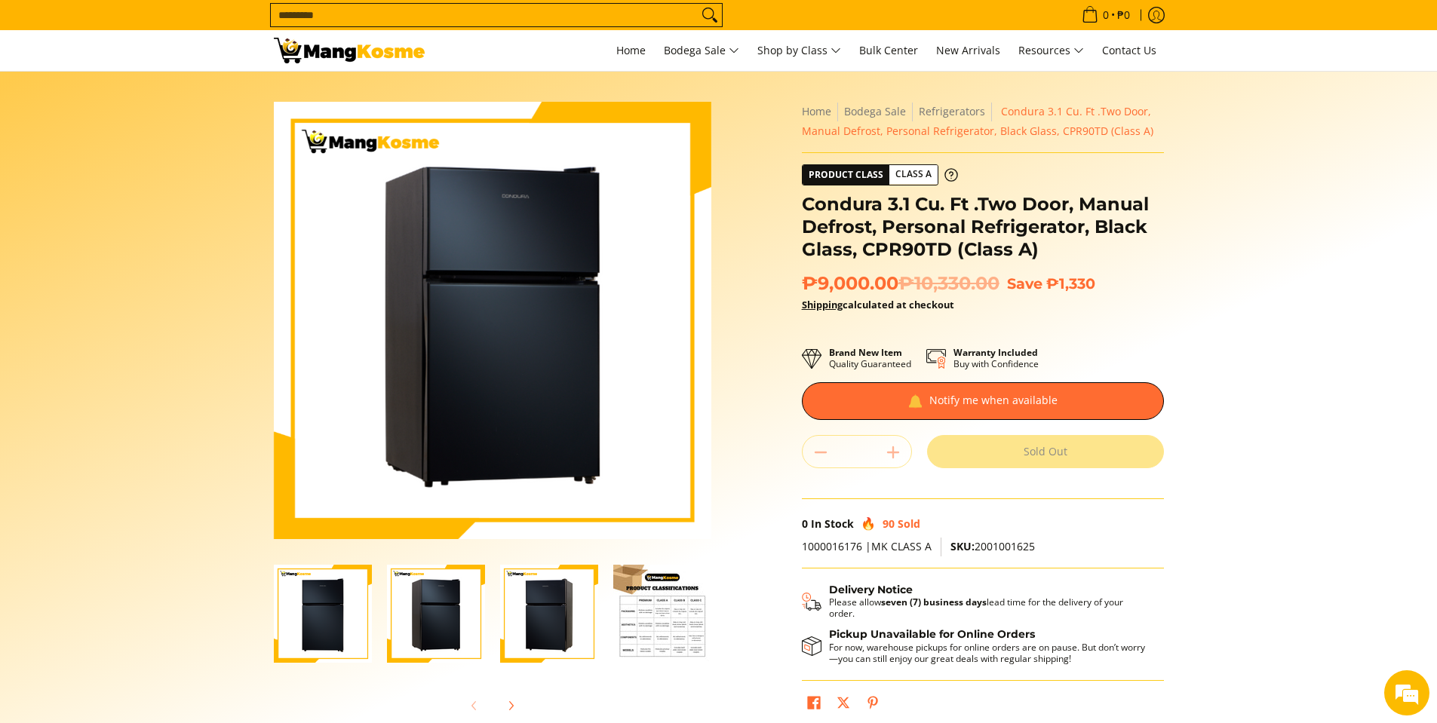
click at [541, 625] on img "Condura 3.1 Cu. Ft .Two Door, Manual Defrost, Personal Refrigerator, Black Glas…" at bounding box center [549, 614] width 98 height 98
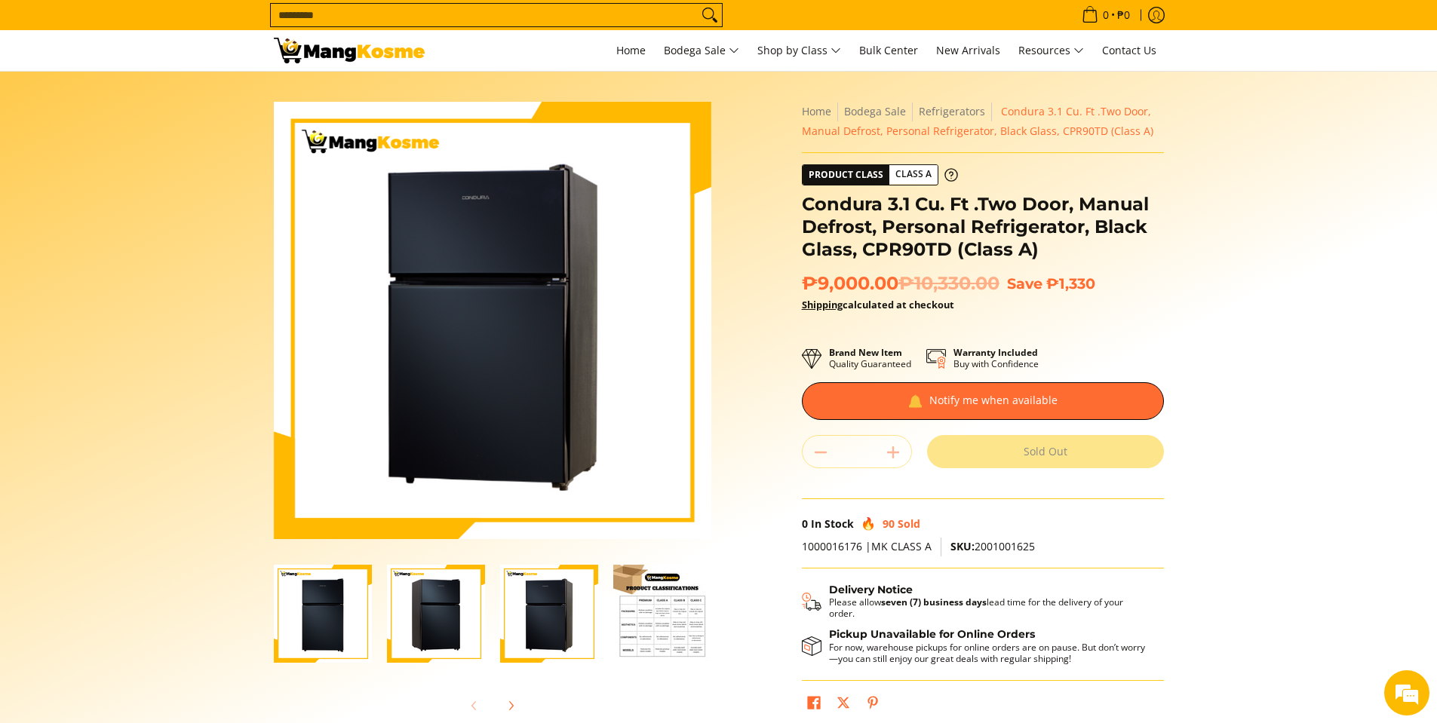
click at [686, 620] on img "Condura 3.1 Cu. Ft .Two Door, Manual Defrost, Personal Refrigerator, Black Glas…" at bounding box center [662, 614] width 98 height 98
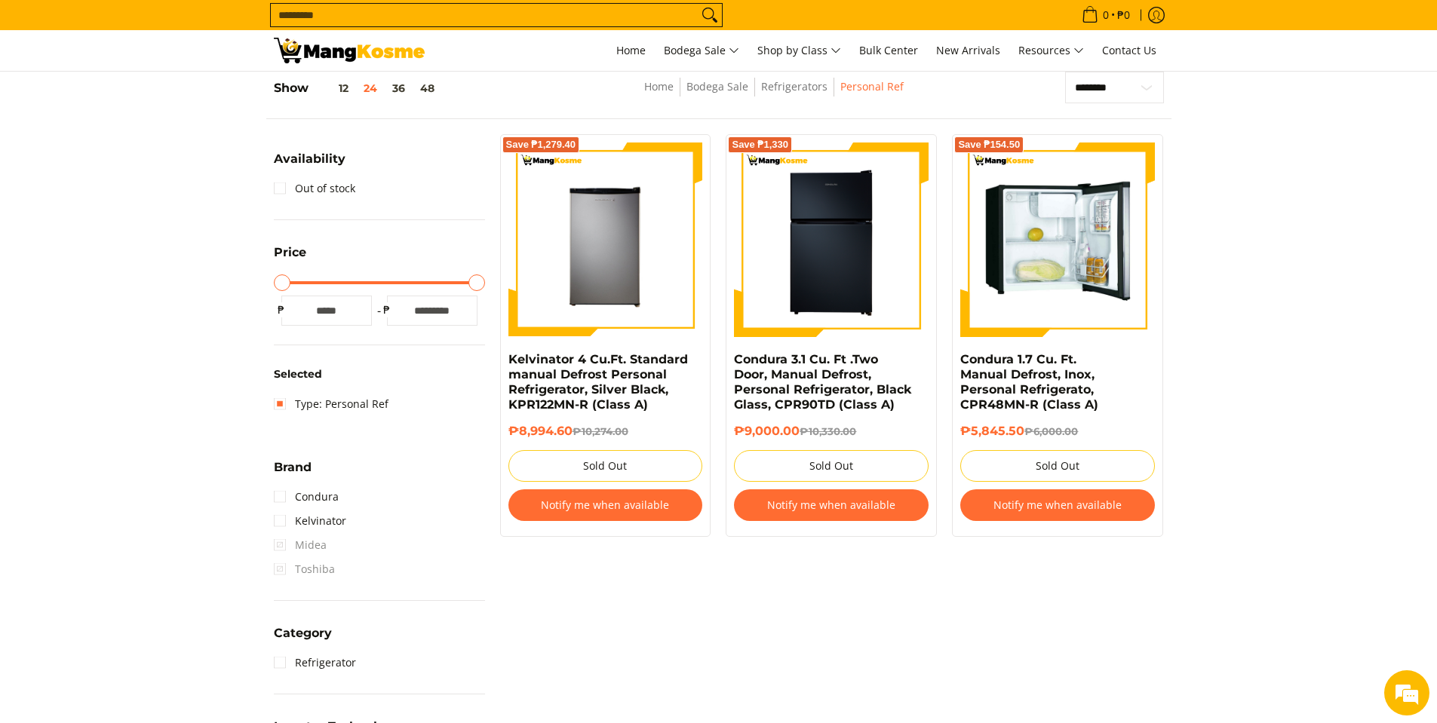
scroll to position [213, 0]
click at [1043, 312] on img at bounding box center [1057, 240] width 195 height 195
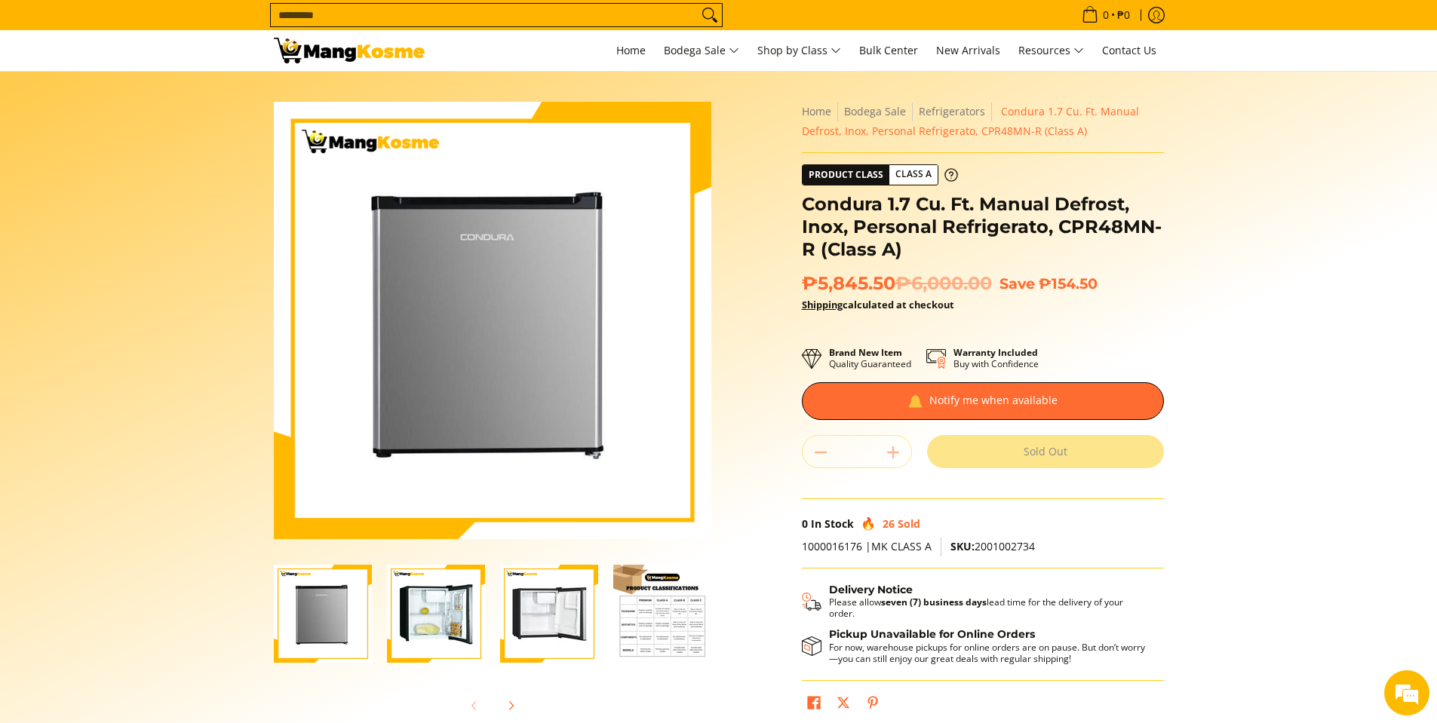
click at [318, 613] on img "Condura 1.7 Cu. Ft. Manual Defrost, Inox, Personal Refrigerato, CPR48MN-R (Clas…" at bounding box center [323, 614] width 98 height 98
click at [438, 609] on img "Condura 1.7 Cu. Ft. Manual Defrost, Inox, Personal Refrigerato, CPR48MN-R (Clas…" at bounding box center [436, 614] width 98 height 98
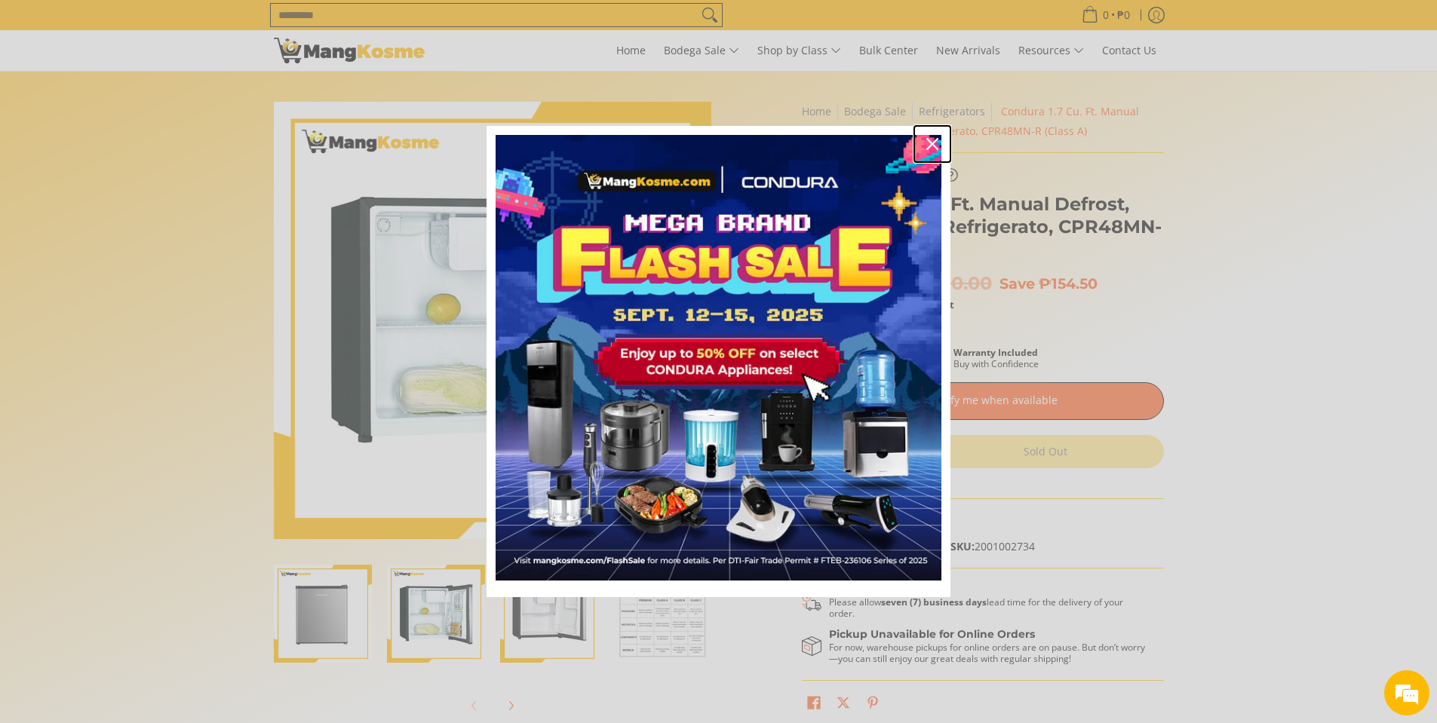
click at [936, 142] on icon "close icon" at bounding box center [932, 144] width 12 height 12
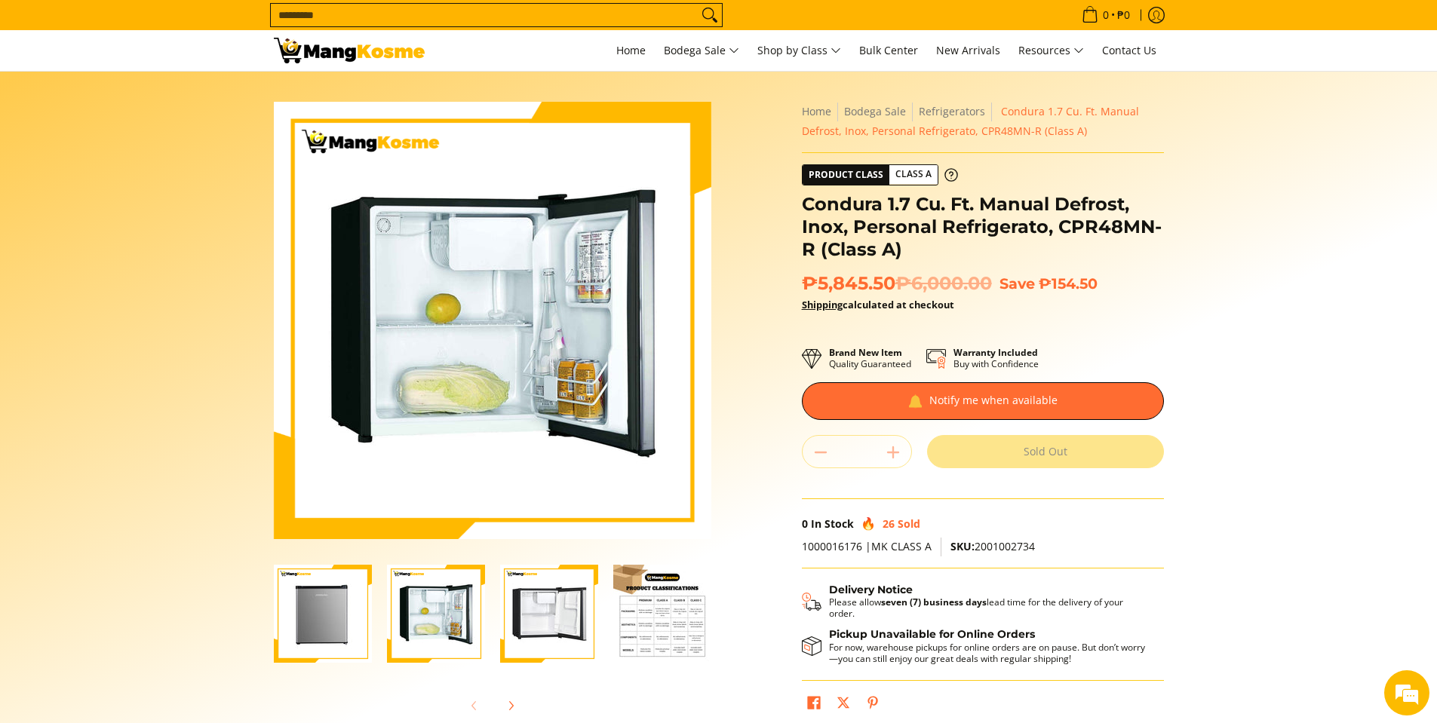
click at [525, 619] on img "Condura 1.7 Cu. Ft. Manual Defrost, Inox, Personal Refrigerato, CPR48MN-R (Clas…" at bounding box center [549, 614] width 98 height 98
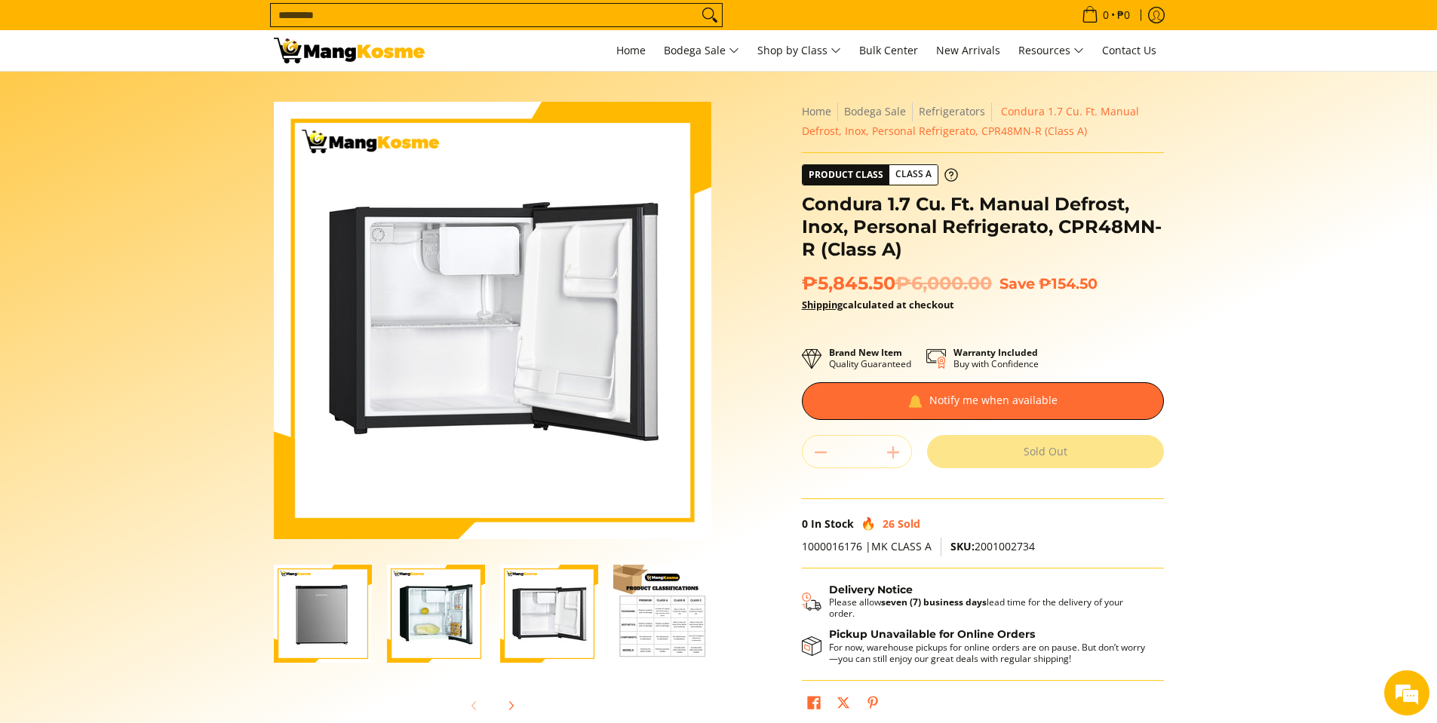
click at [453, 613] on img "Condura 1.7 Cu. Ft. Manual Defrost, Inox, Personal Refrigerato, CPR48MN-R (Clas…" at bounding box center [436, 614] width 98 height 98
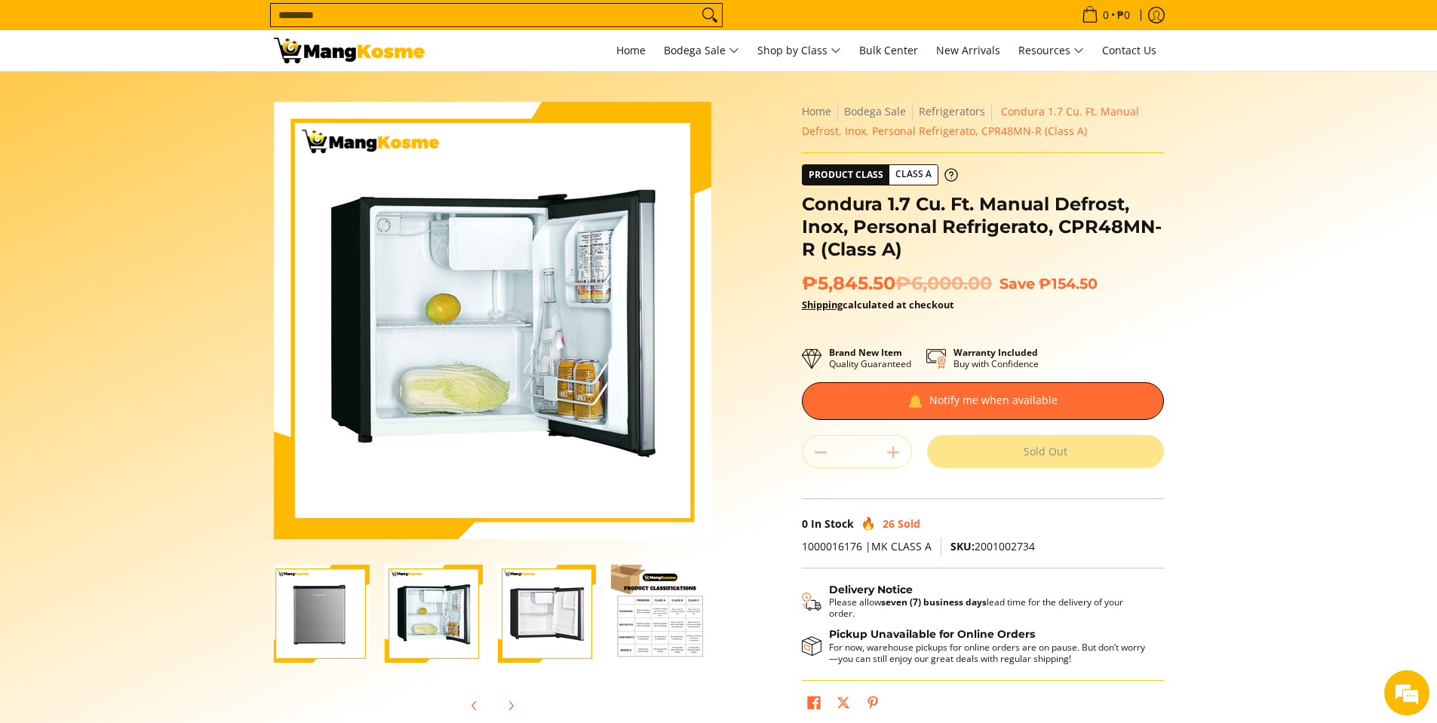
click at [562, 613] on img "Condura 1.7 Cu. Ft. Manual Defrost, Inox, Personal Refrigerato, CPR48MN-R (Clas…" at bounding box center [547, 614] width 98 height 98
